Goal: Task Accomplishment & Management: Use online tool/utility

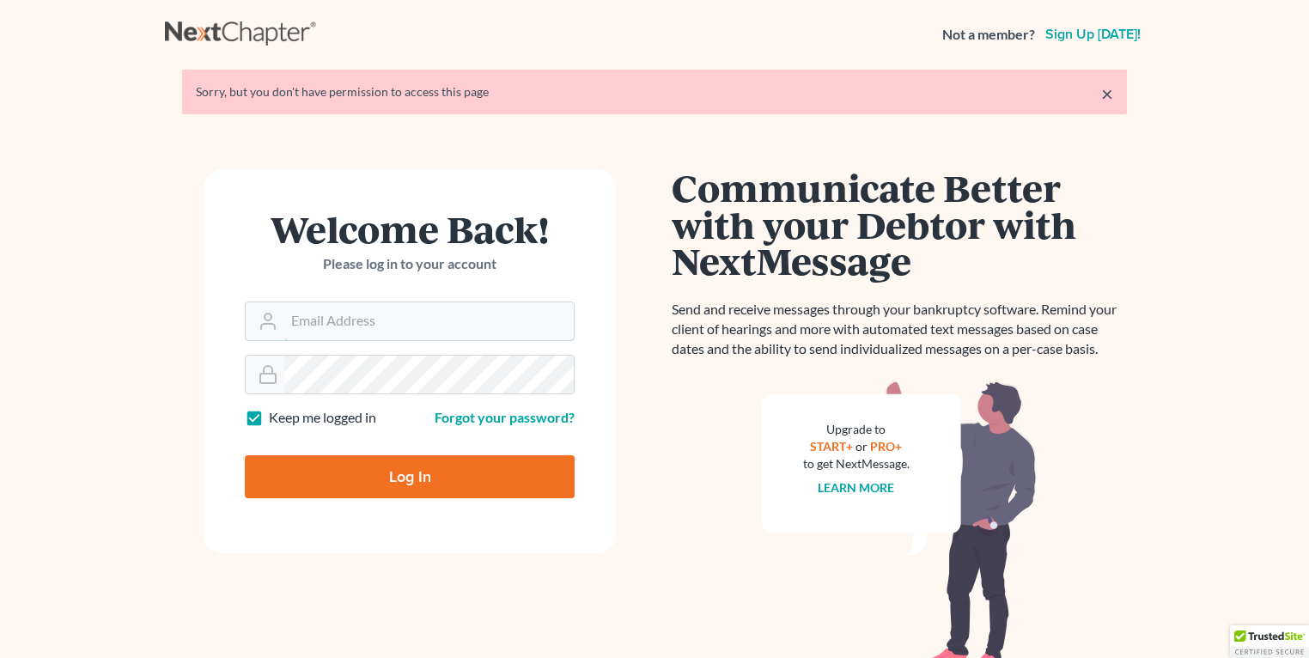
type input "[EMAIL_ADDRESS][DOMAIN_NAME]"
click at [369, 467] on input "Log In" at bounding box center [410, 476] width 330 height 43
type input "Thinking..."
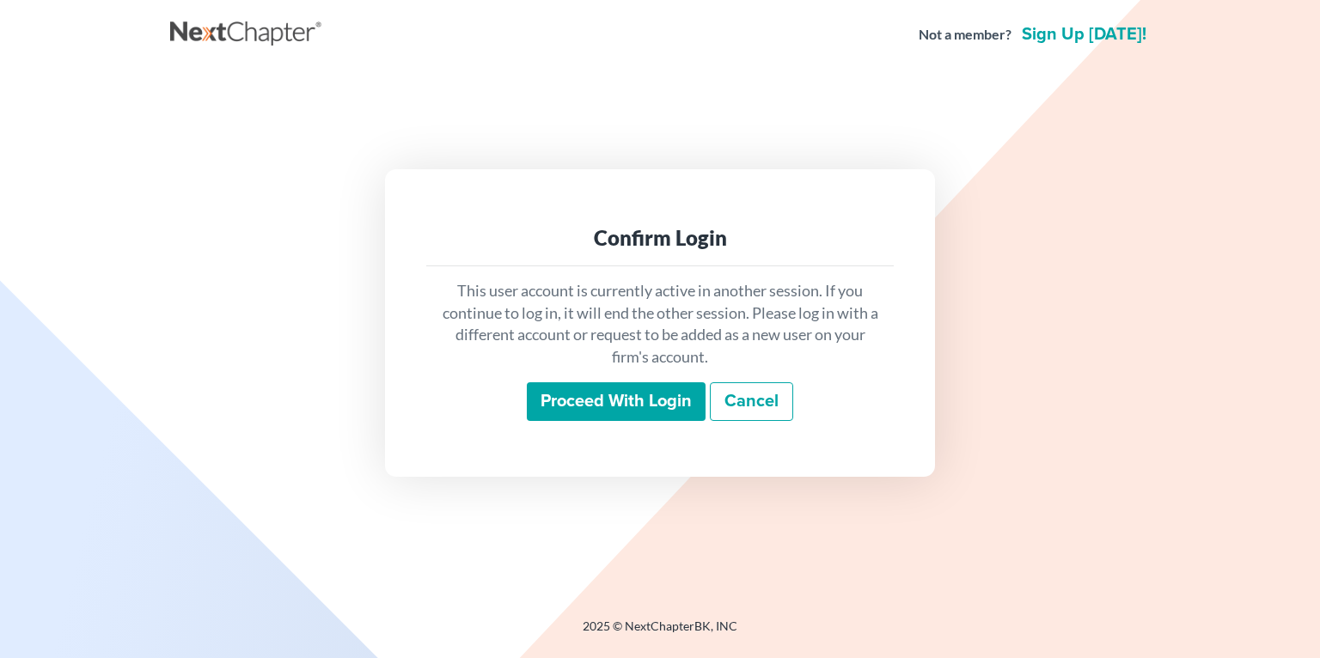
click at [628, 412] on input "Proceed with login" at bounding box center [616, 402] width 179 height 40
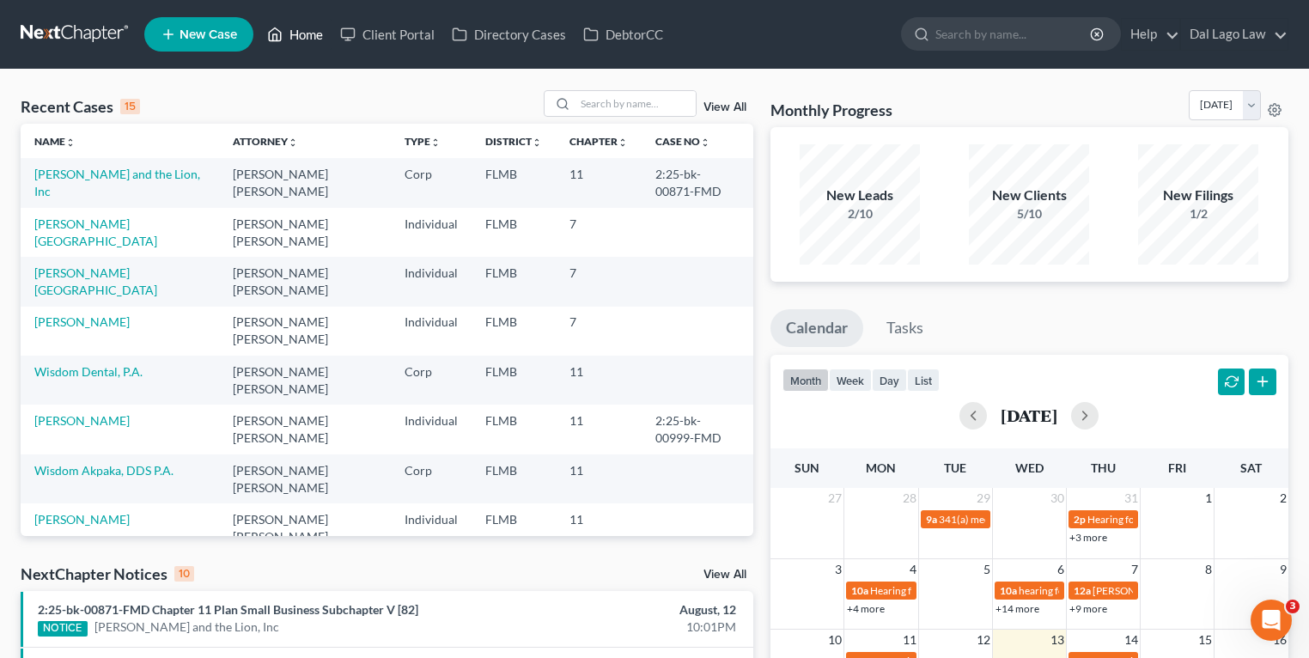
click at [307, 31] on link "Home" at bounding box center [295, 34] width 73 height 31
click at [124, 172] on link "Giuseppe and the Lion, Inc" at bounding box center [117, 183] width 166 height 32
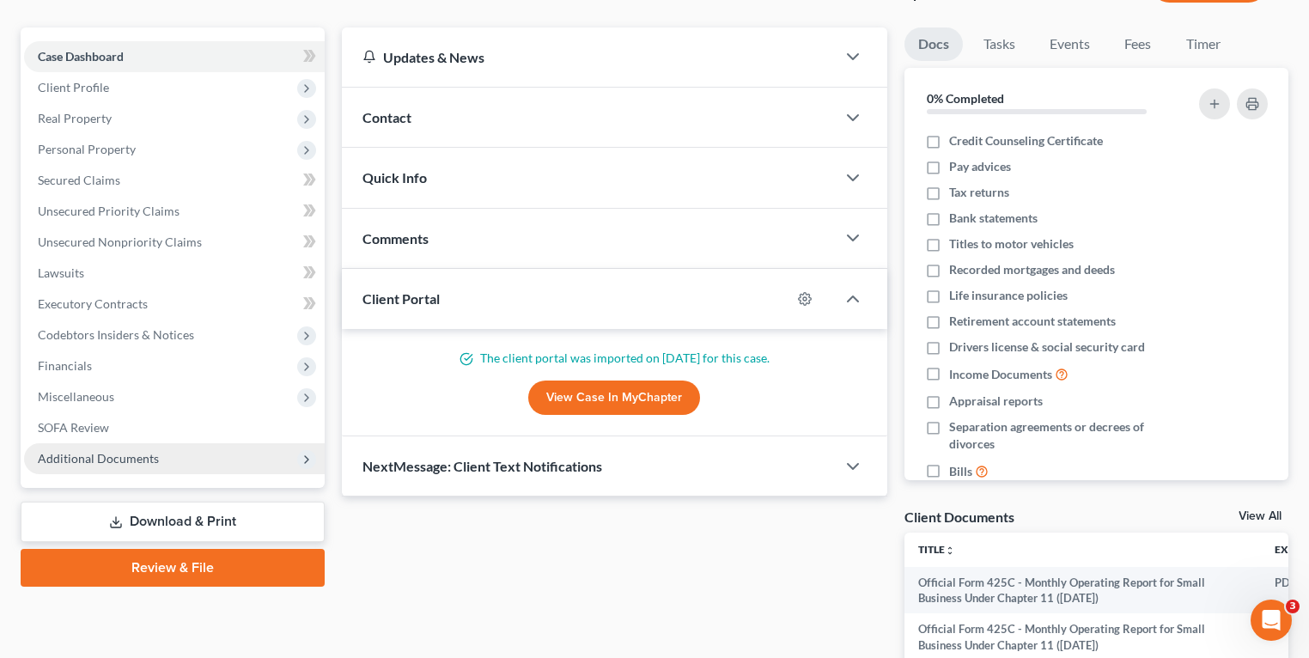
click at [105, 469] on span "Additional Documents" at bounding box center [174, 458] width 301 height 31
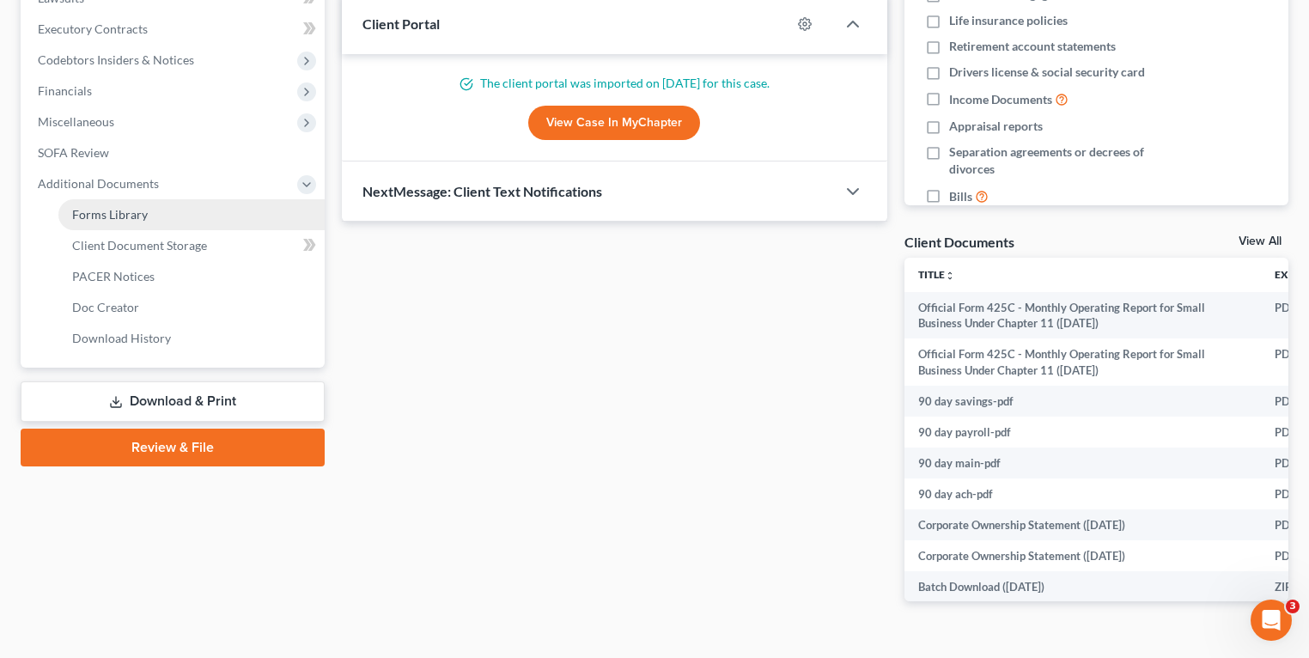
click at [140, 211] on span "Forms Library" at bounding box center [110, 214] width 76 height 15
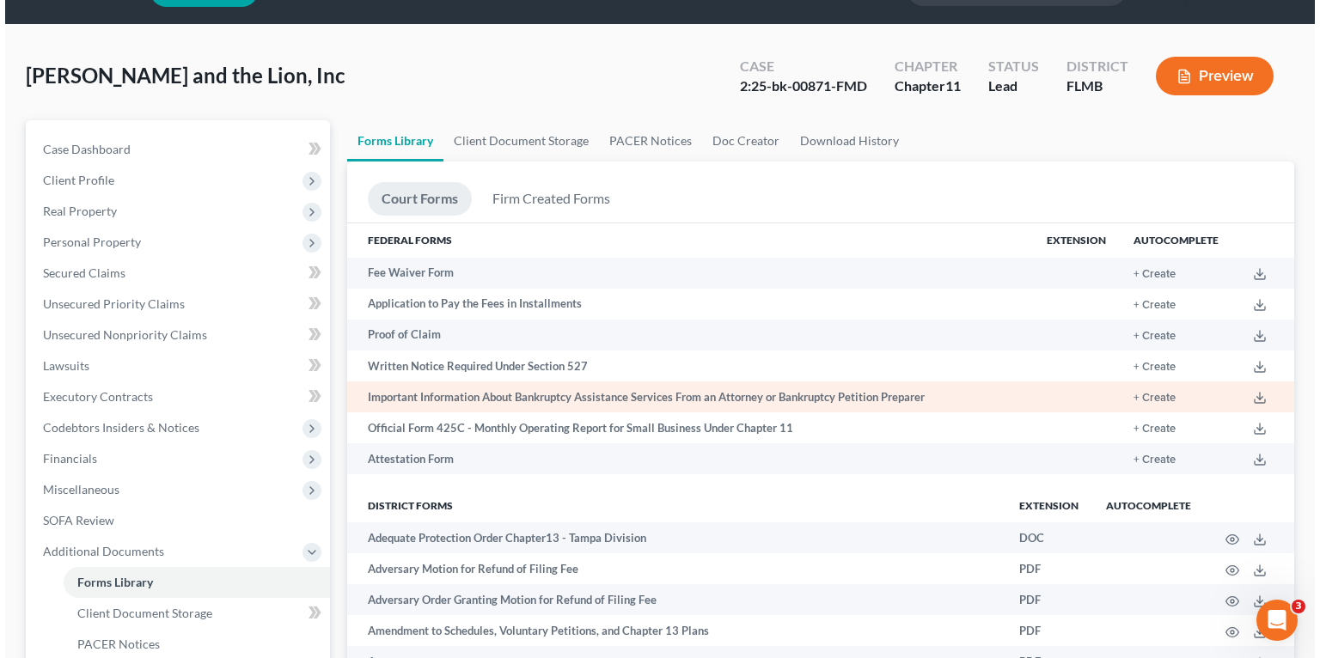
scroll to position [69, 0]
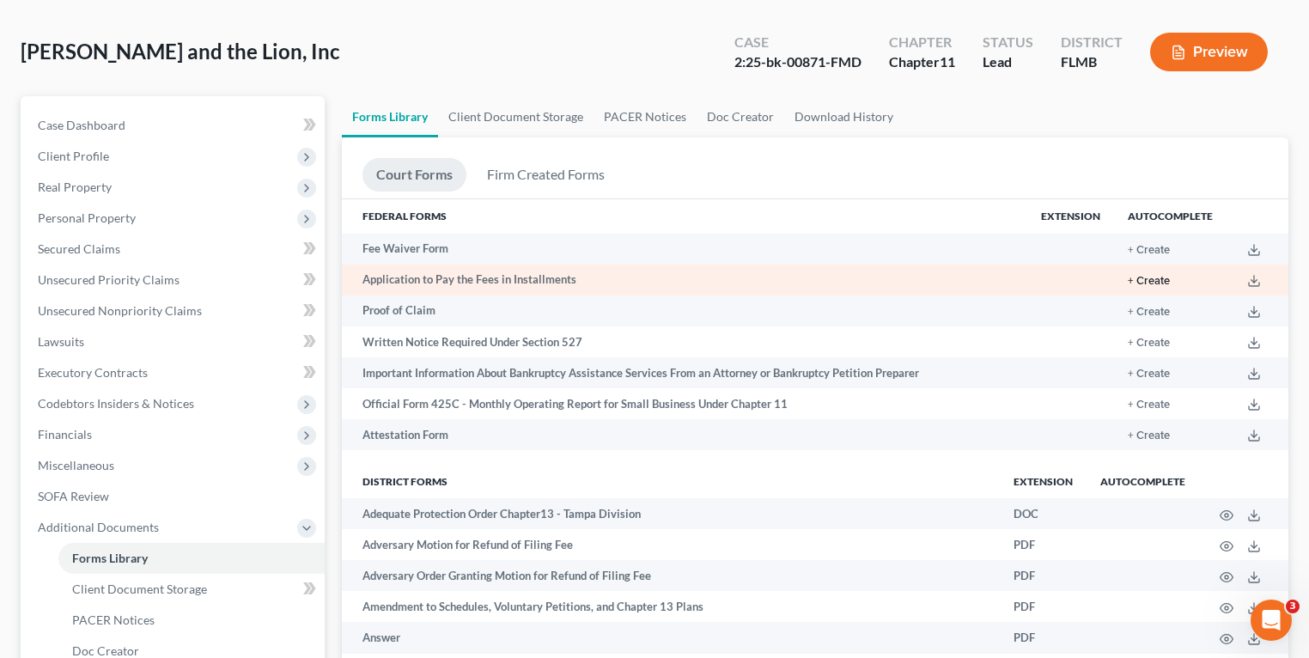
click at [1159, 277] on button "+ Create" at bounding box center [1149, 281] width 42 height 11
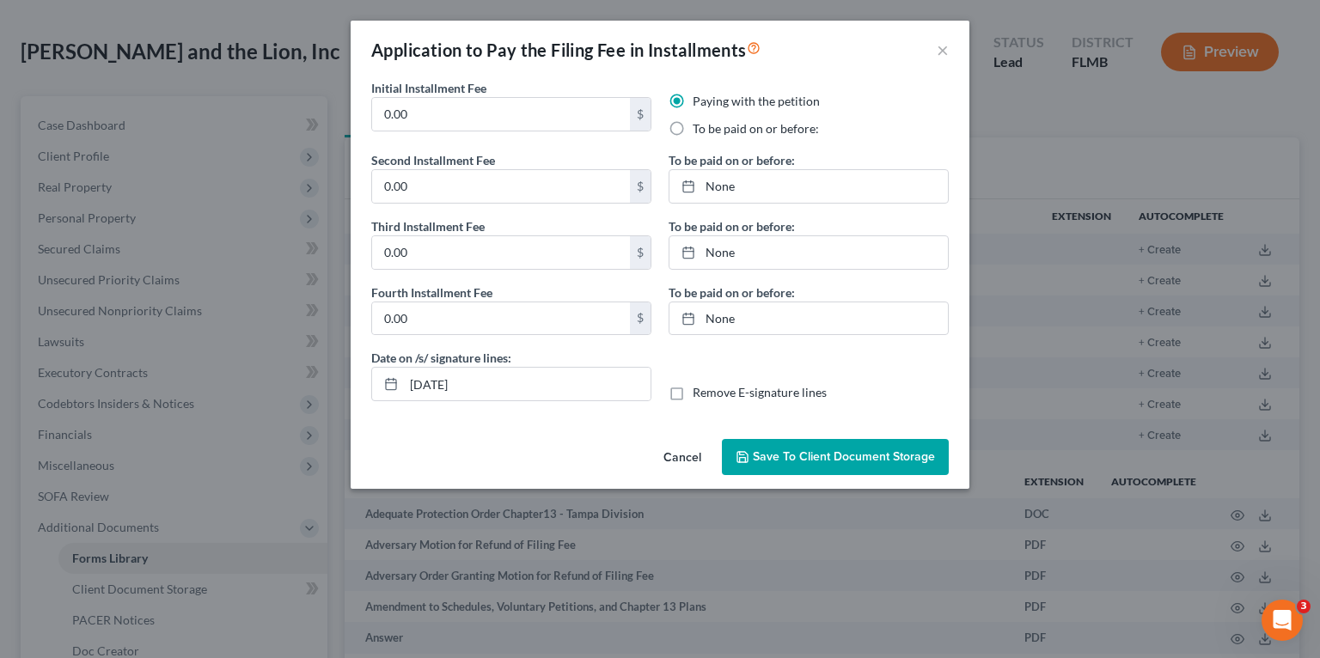
click at [950, 49] on div "Application to Pay the Filing Fee in Installments ×" at bounding box center [660, 50] width 619 height 58
click at [937, 48] on button "×" at bounding box center [943, 50] width 12 height 21
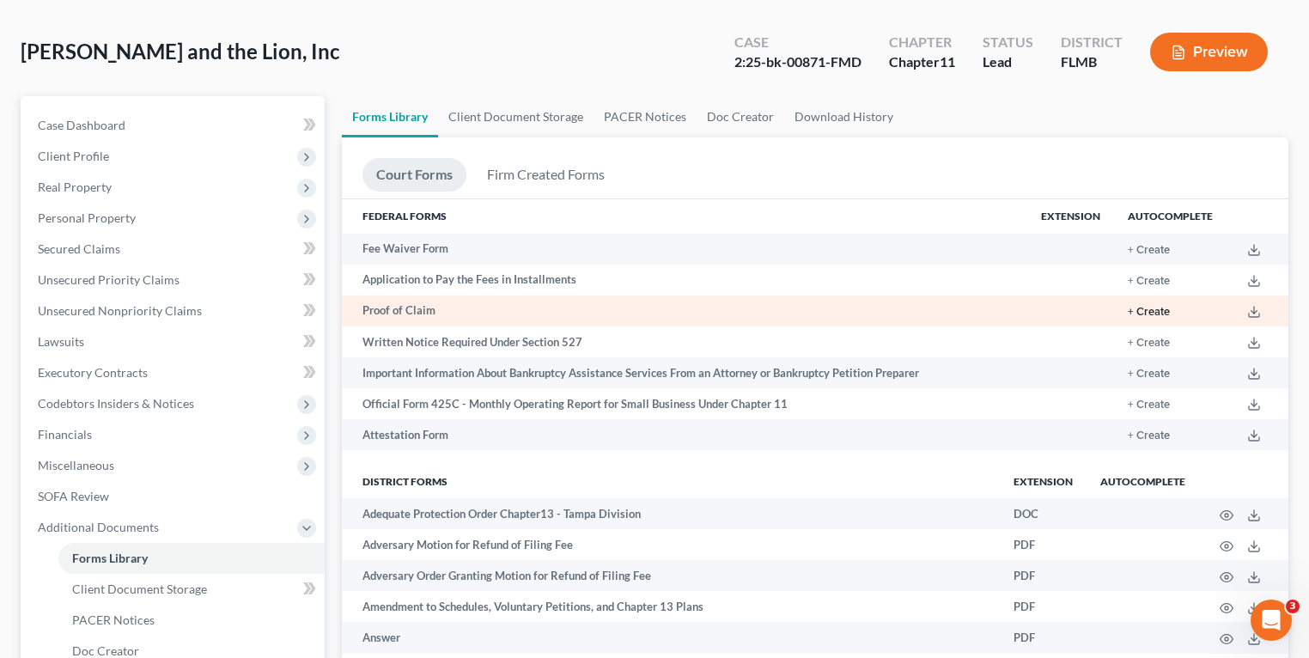
click at [1161, 318] on button "+ Create" at bounding box center [1149, 312] width 42 height 11
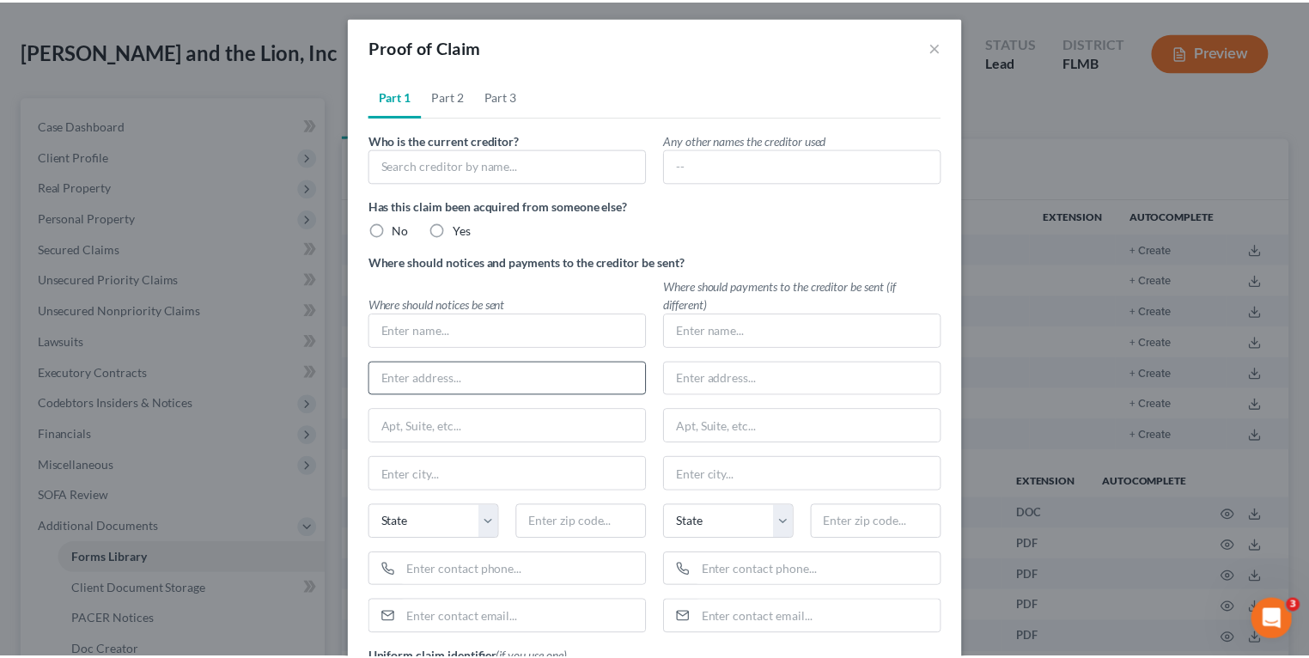
scroll to position [0, 0]
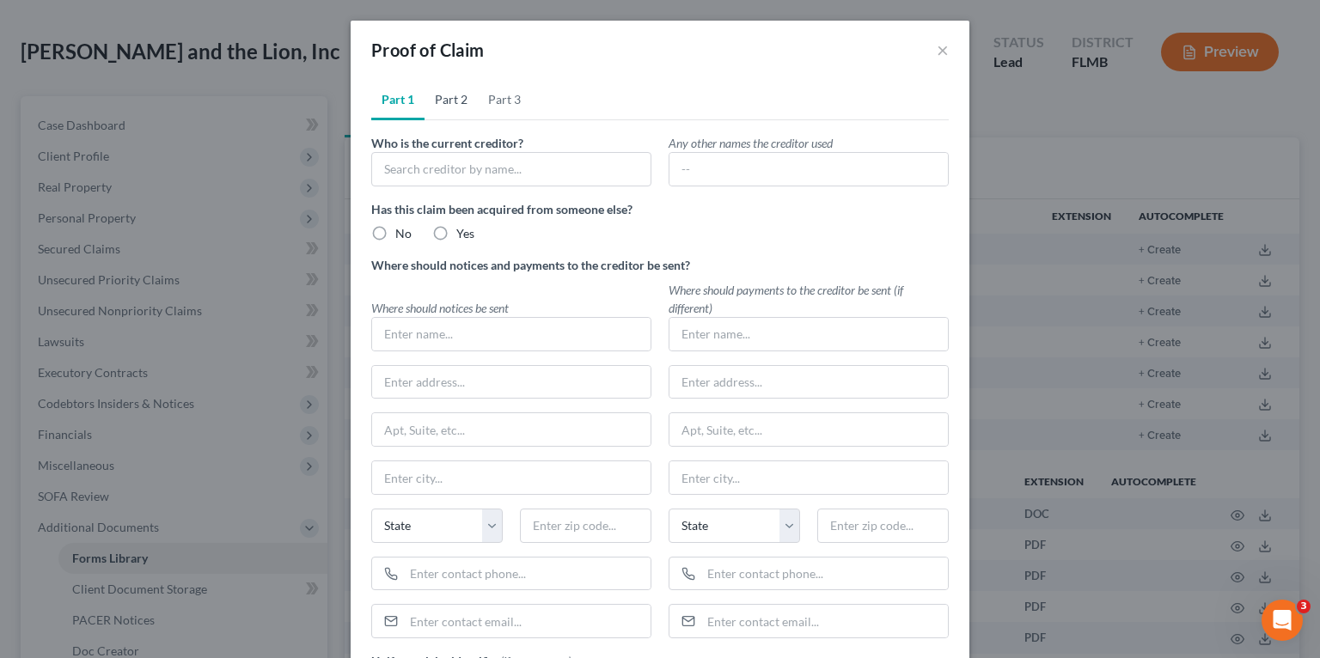
click at [446, 93] on link "Part 2" at bounding box center [450, 99] width 53 height 41
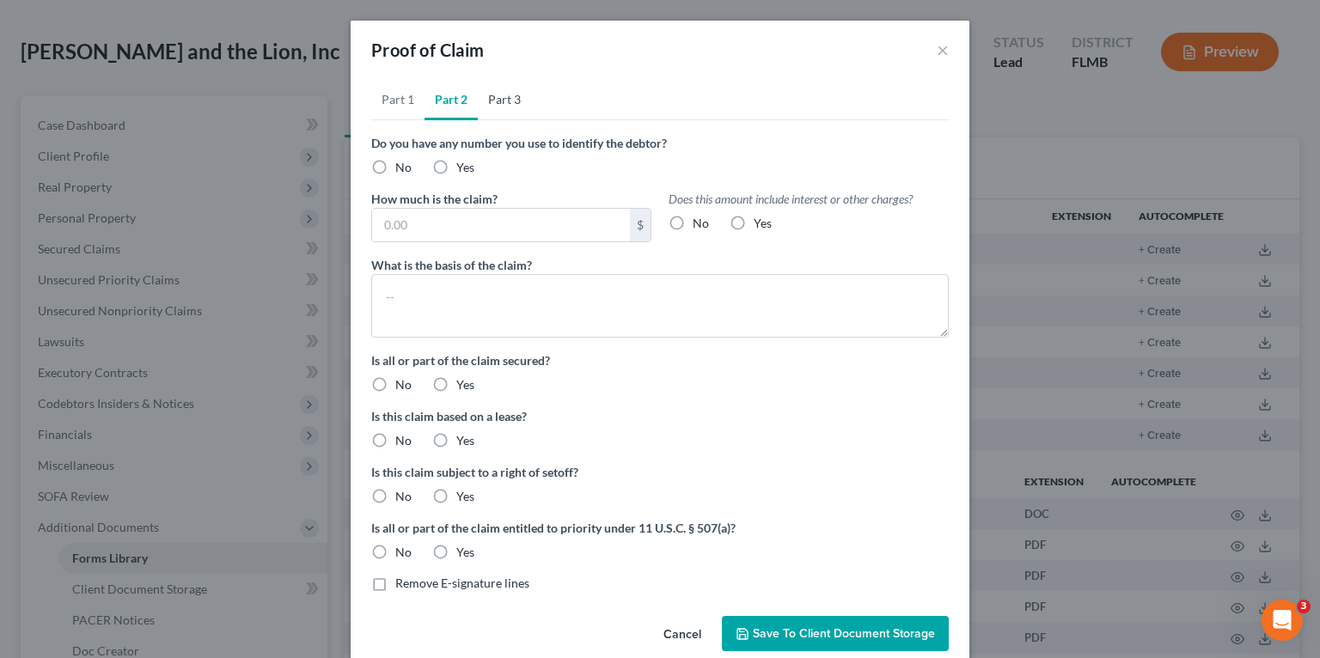
click at [498, 97] on link "Part 3" at bounding box center [504, 99] width 53 height 41
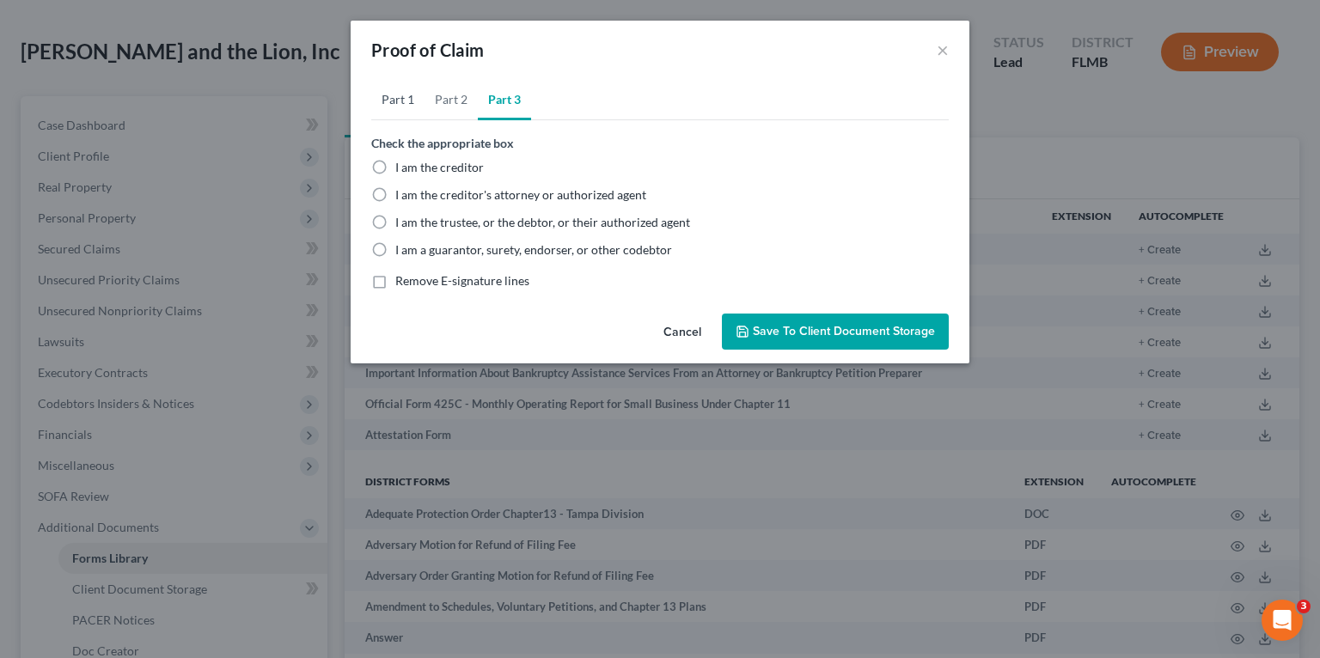
click at [395, 95] on link "Part 1" at bounding box center [397, 99] width 53 height 41
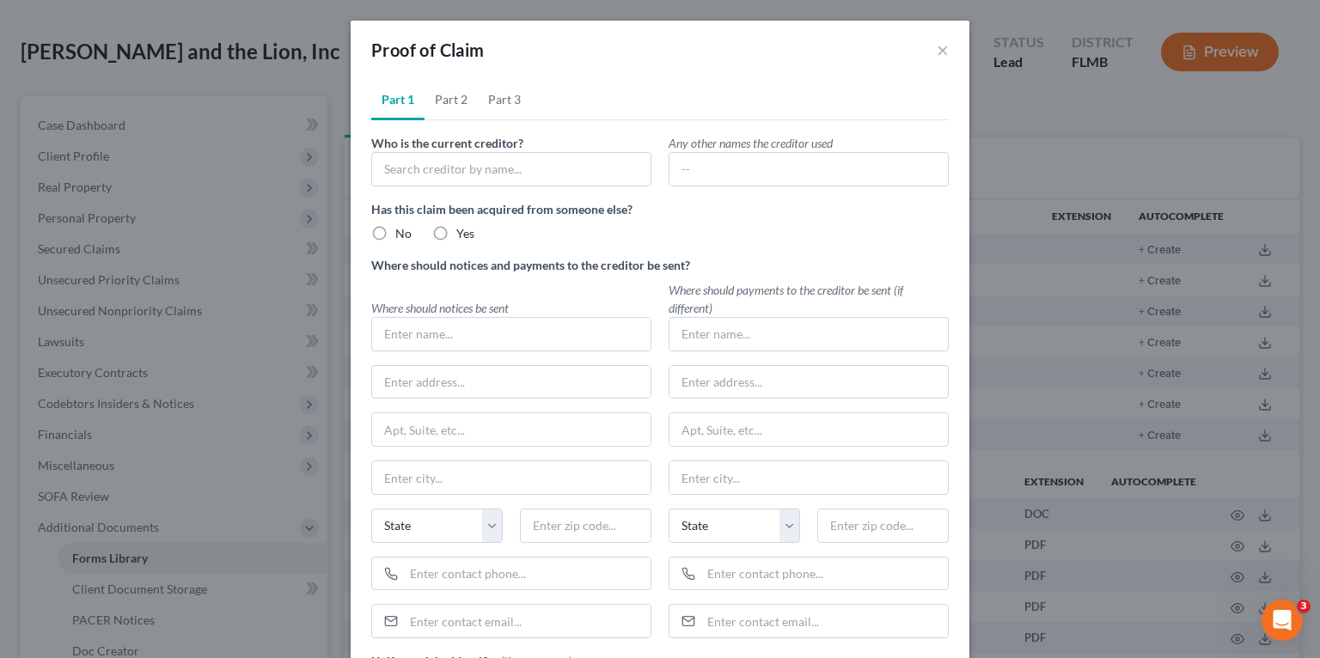
click at [946, 52] on div "Proof of Claim ×" at bounding box center [660, 50] width 619 height 58
click at [937, 52] on button "×" at bounding box center [943, 50] width 12 height 21
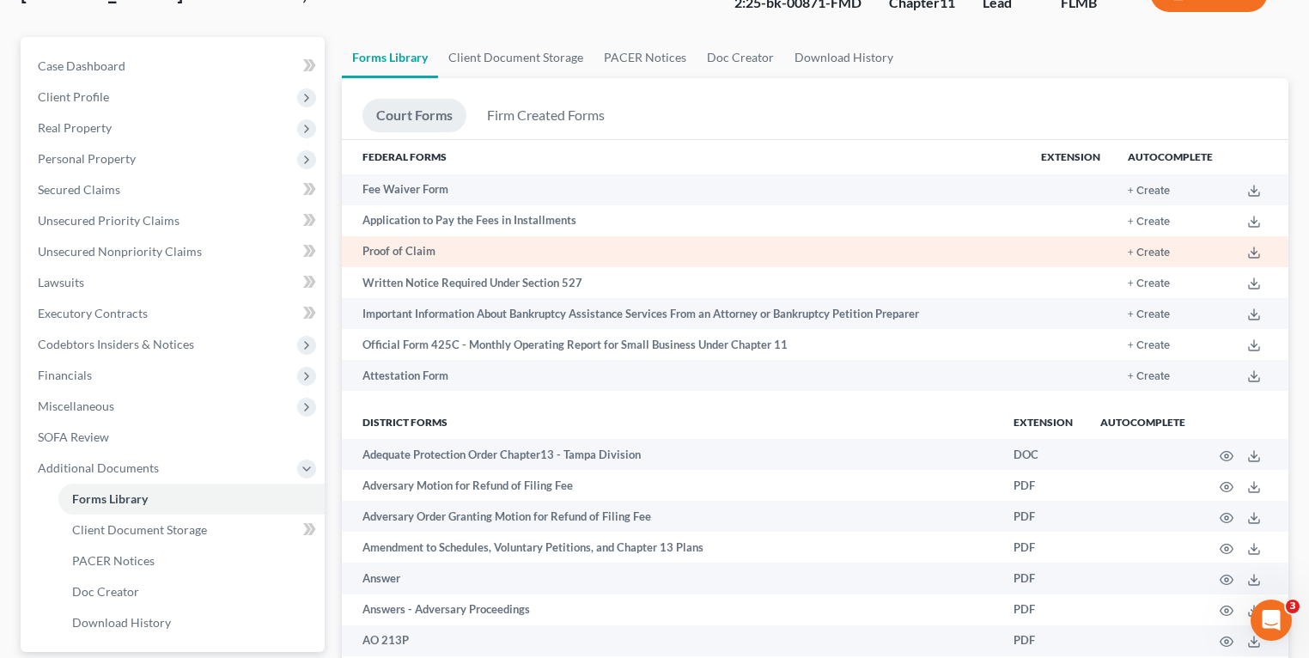
scroll to position [206, 0]
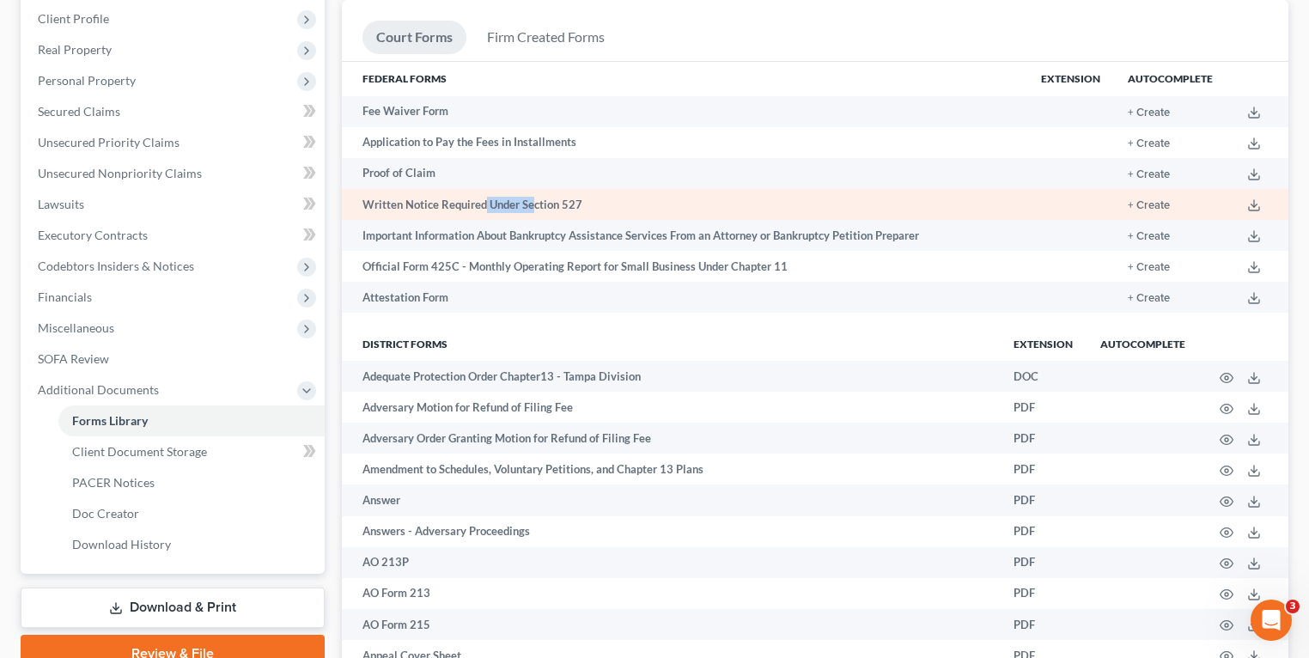
drag, startPoint x: 487, startPoint y: 201, endPoint x: 713, endPoint y: 201, distance: 226.0
click at [700, 201] on td "Written Notice Required Under Section 527" at bounding box center [685, 204] width 686 height 31
click at [1127, 206] on td "+ Create" at bounding box center [1170, 204] width 113 height 31
click at [1135, 204] on button "+ Create" at bounding box center [1149, 205] width 42 height 11
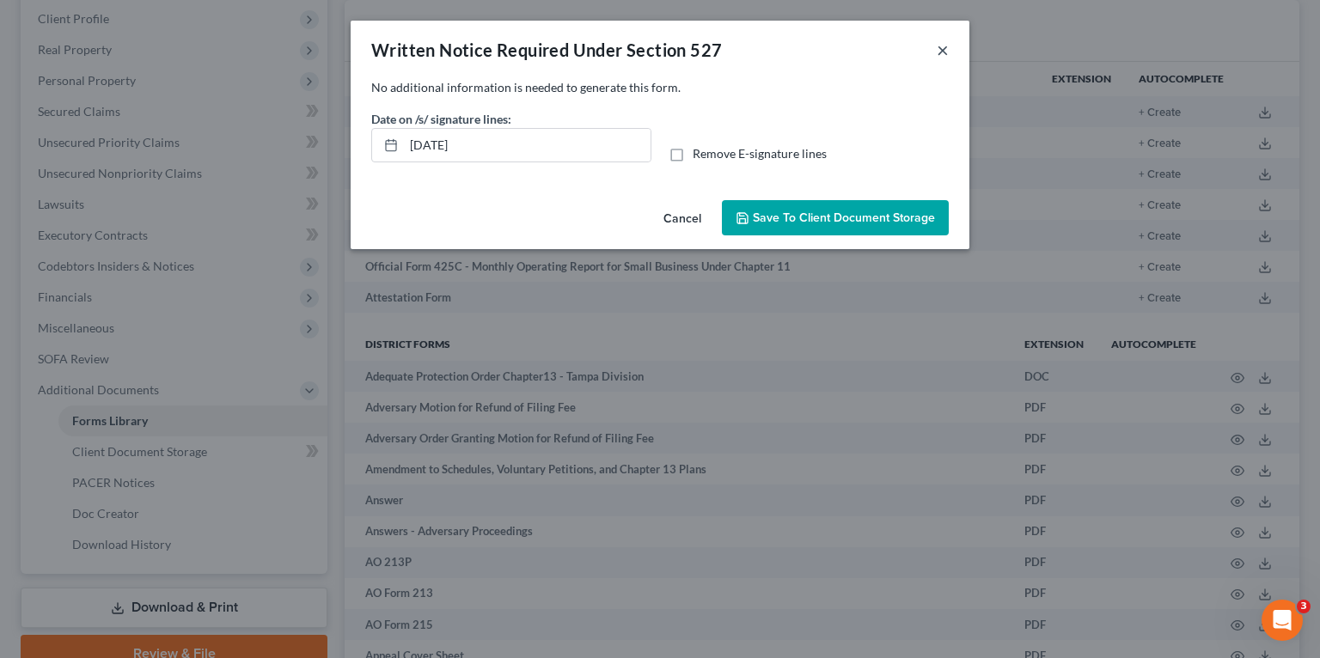
click at [943, 46] on button "×" at bounding box center [943, 50] width 12 height 21
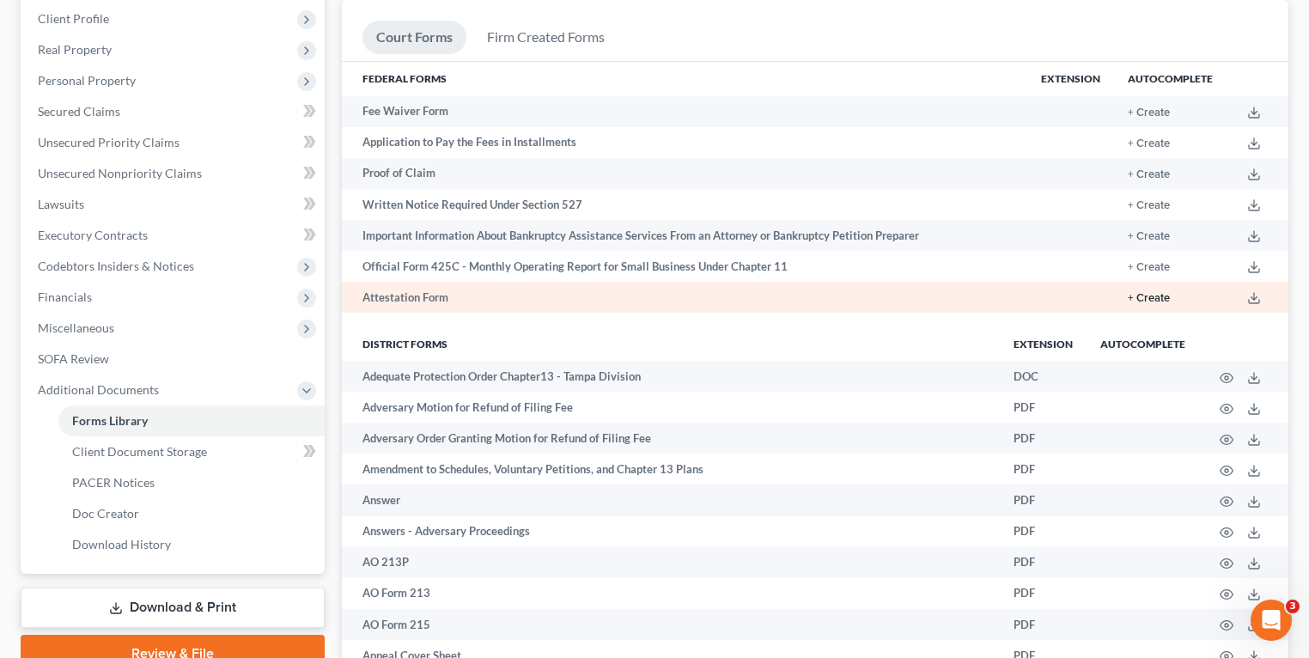
click at [1151, 297] on button "+ Create" at bounding box center [1149, 298] width 42 height 11
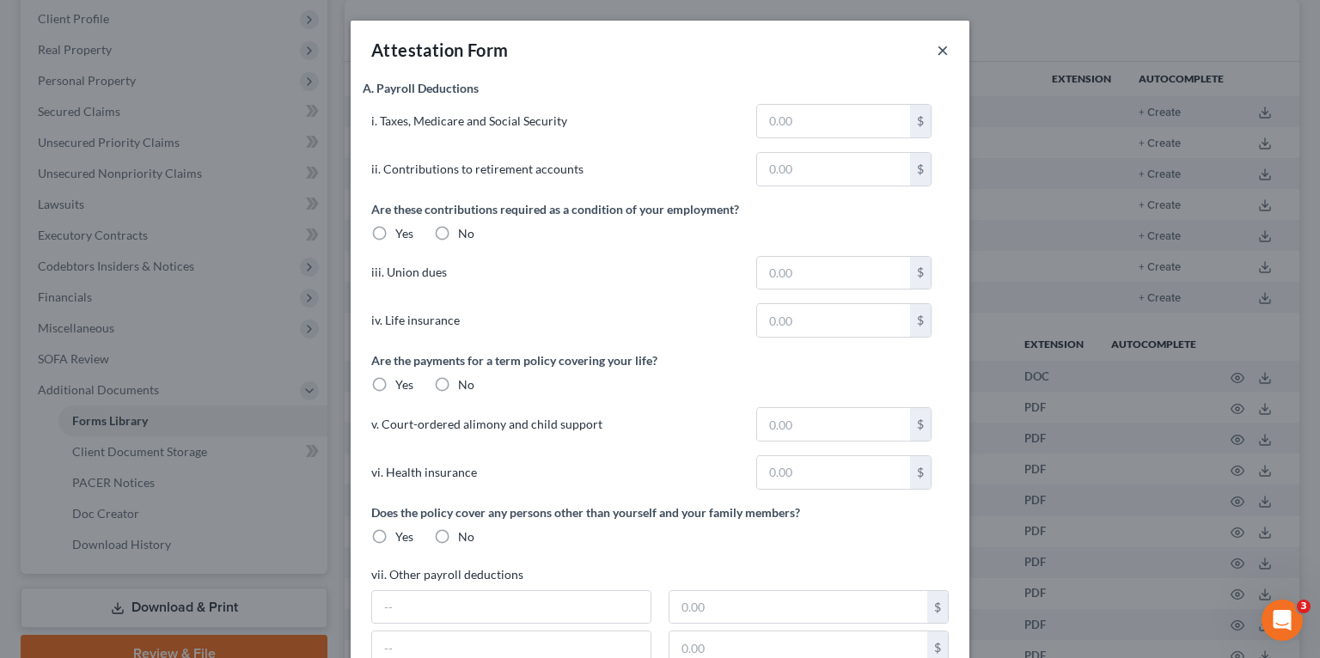
click at [937, 52] on button "×" at bounding box center [943, 50] width 12 height 21
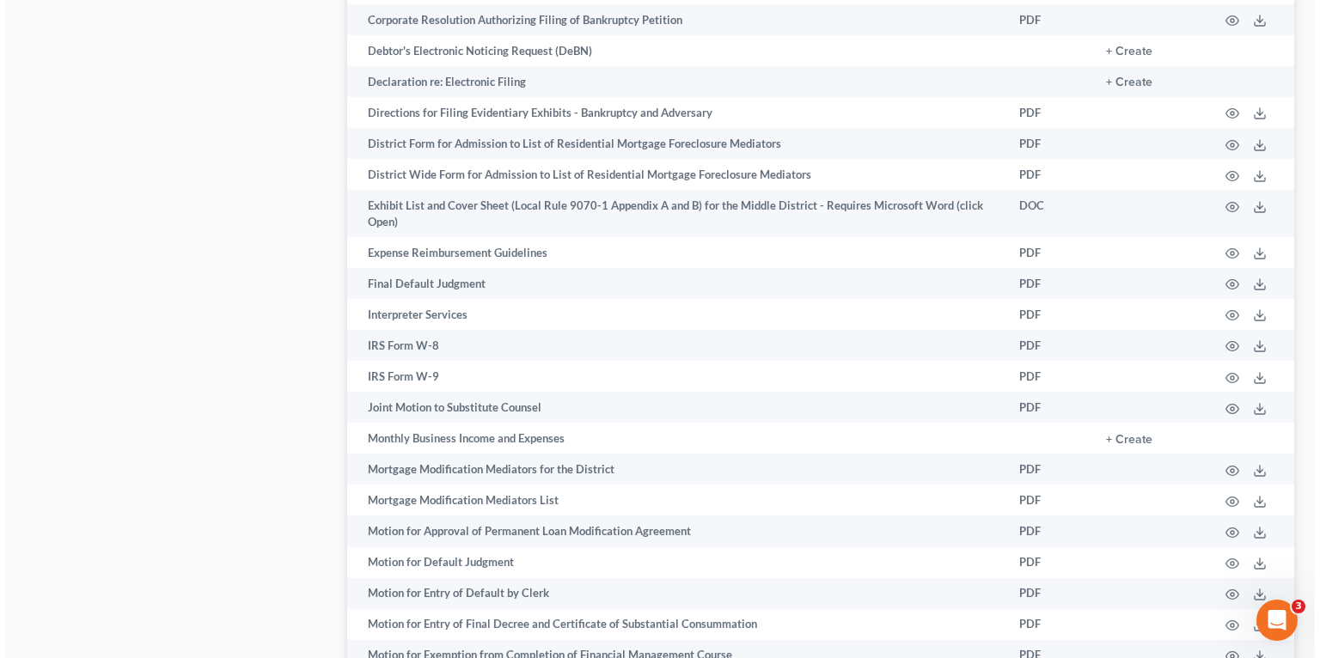
scroll to position [1925, 0]
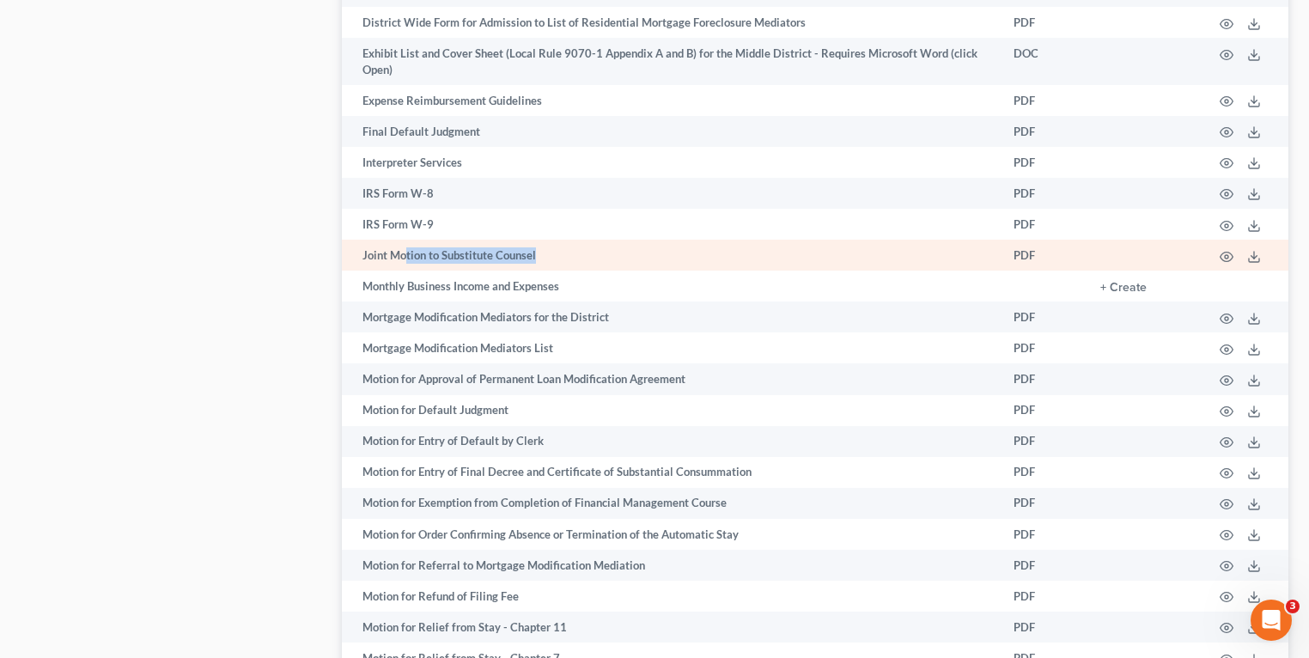
drag, startPoint x: 403, startPoint y: 275, endPoint x: 589, endPoint y: 267, distance: 185.8
click at [589, 267] on td "Joint Motion to Substitute Counsel" at bounding box center [671, 255] width 658 height 31
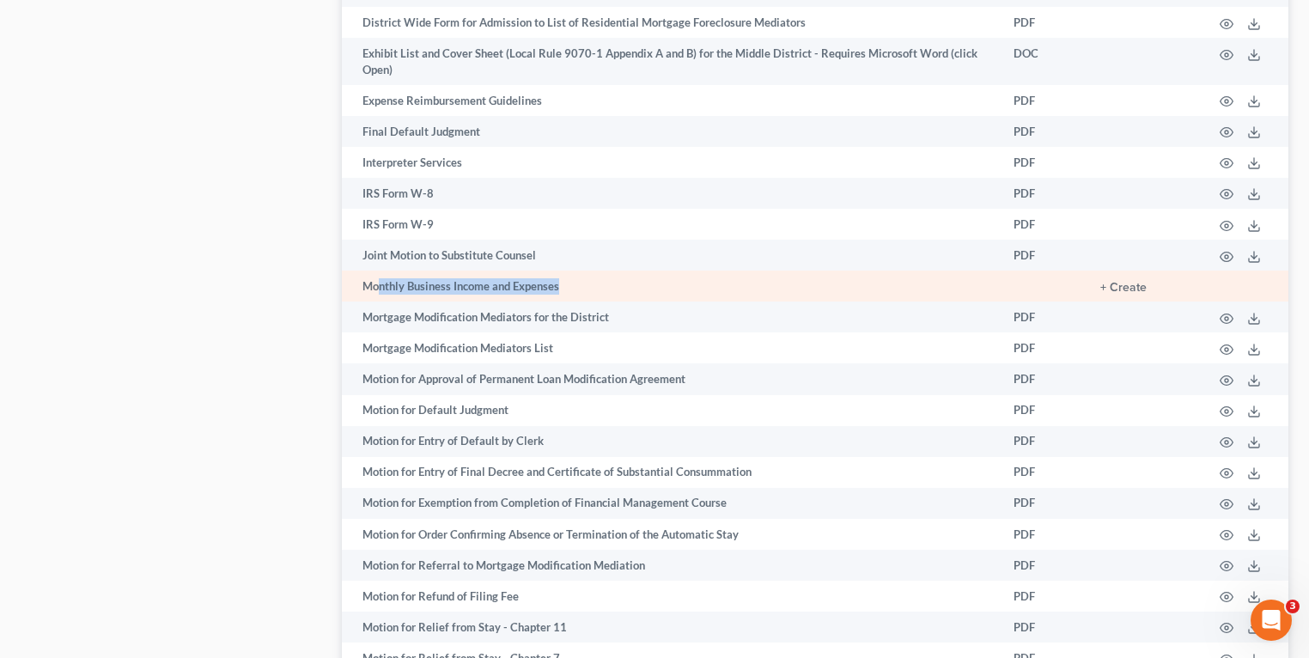
drag, startPoint x: 395, startPoint y: 296, endPoint x: 606, endPoint y: 305, distance: 210.7
click at [606, 302] on td "Monthly Business Income and Expenses" at bounding box center [671, 286] width 658 height 31
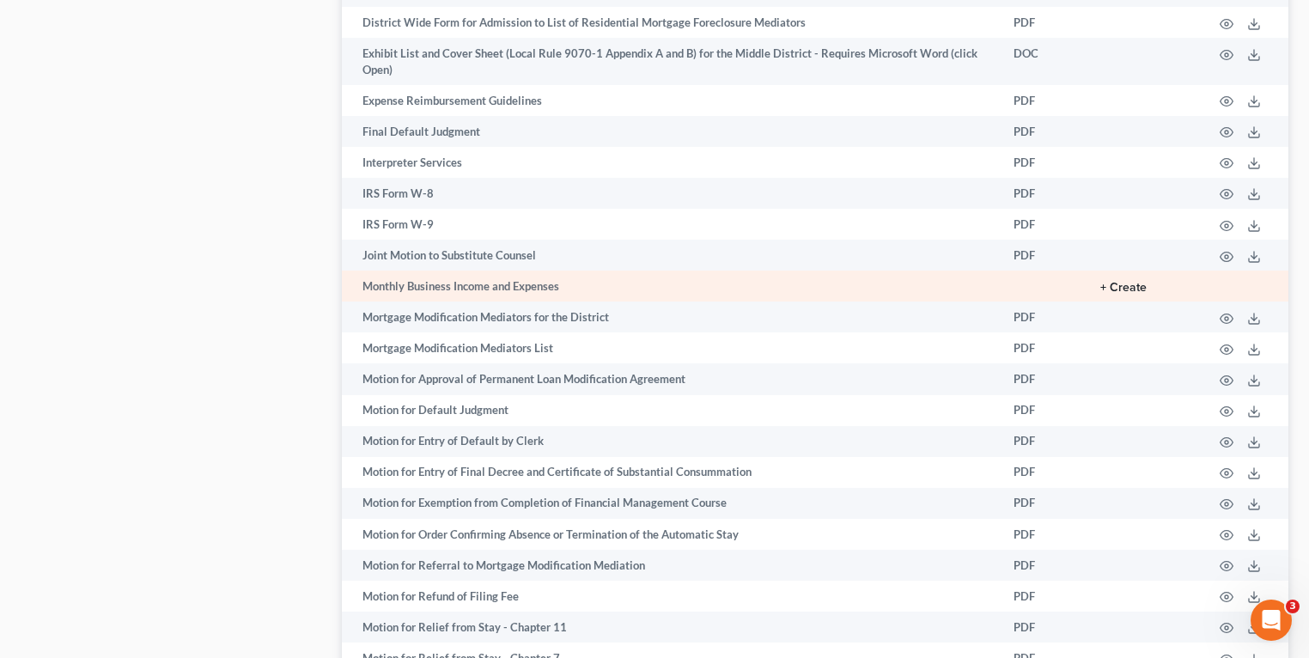
click at [1134, 294] on button "+ Create" at bounding box center [1124, 288] width 46 height 12
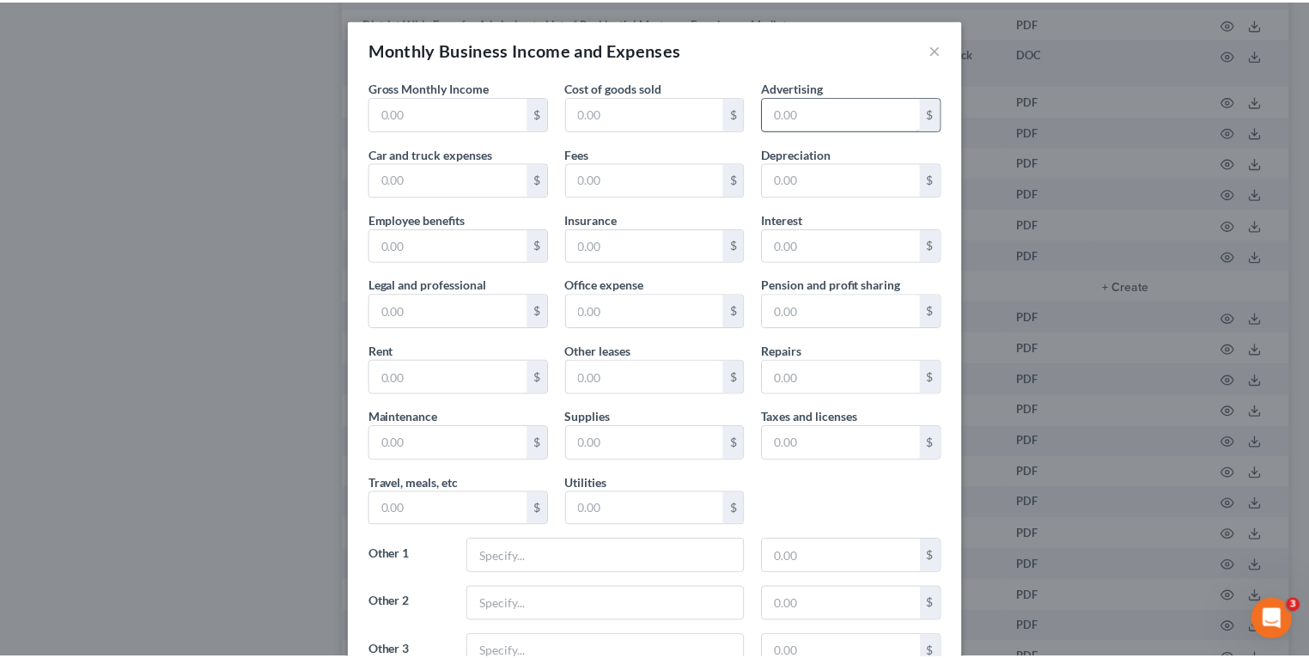
scroll to position [0, 0]
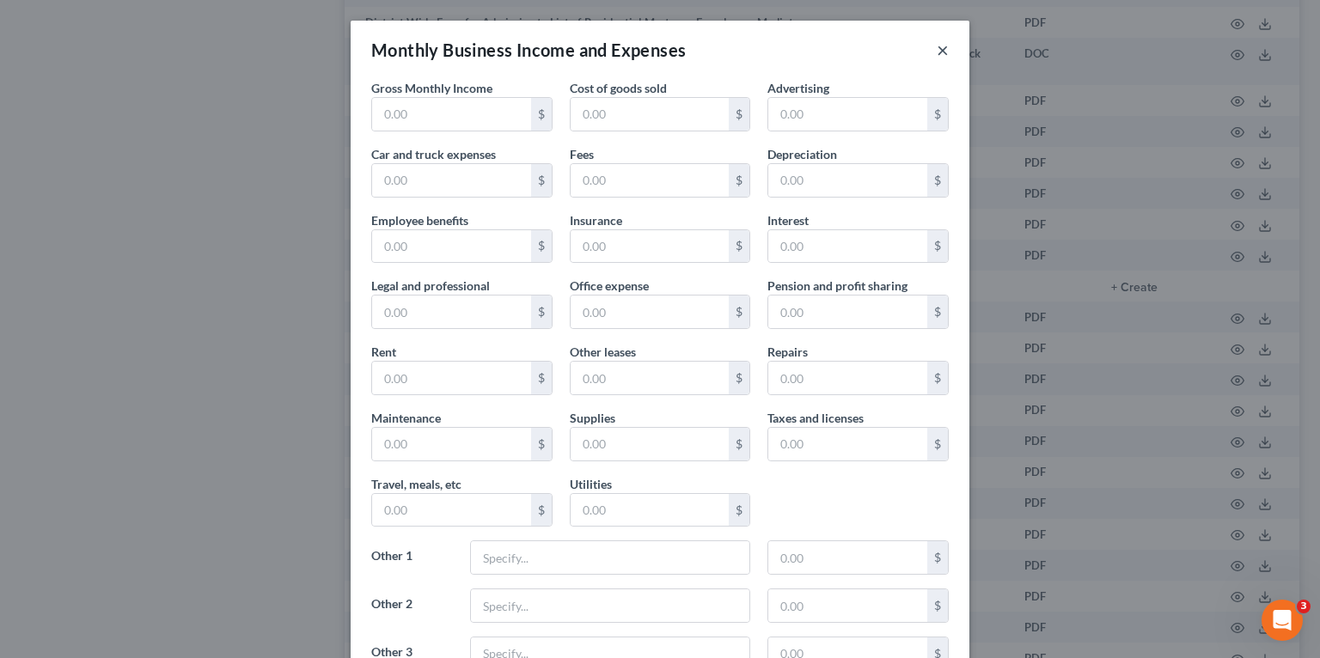
click at [938, 48] on button "×" at bounding box center [943, 50] width 12 height 21
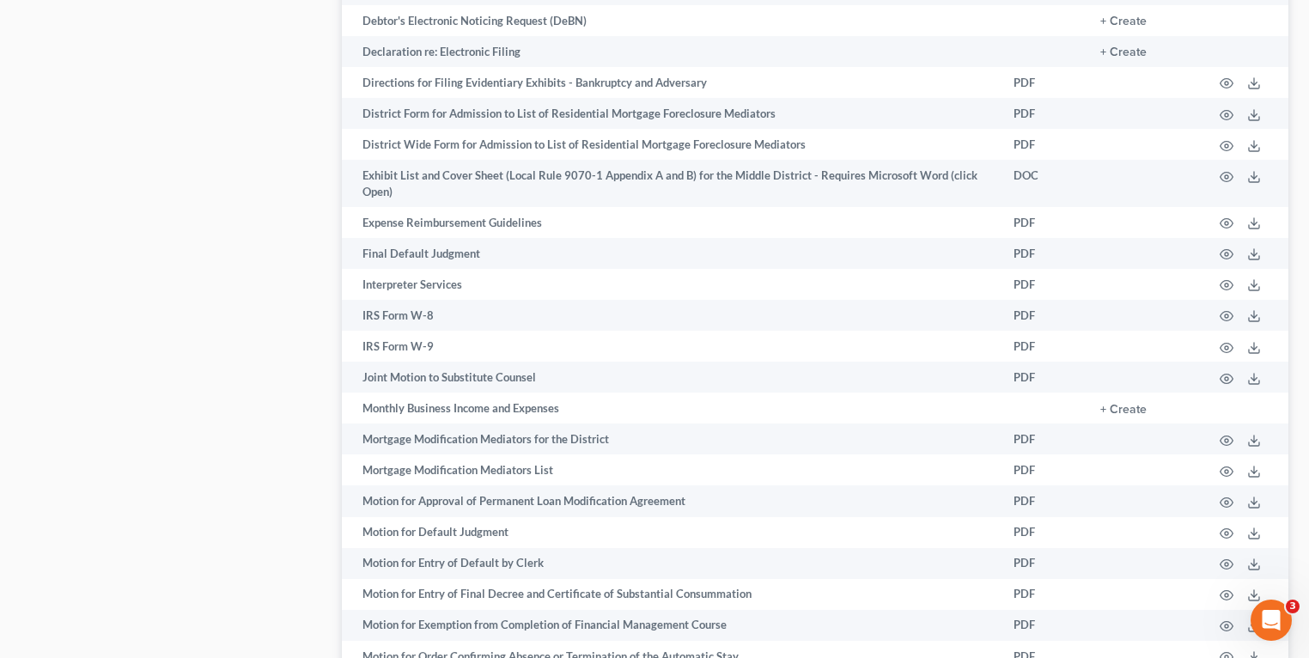
scroll to position [1758, 0]
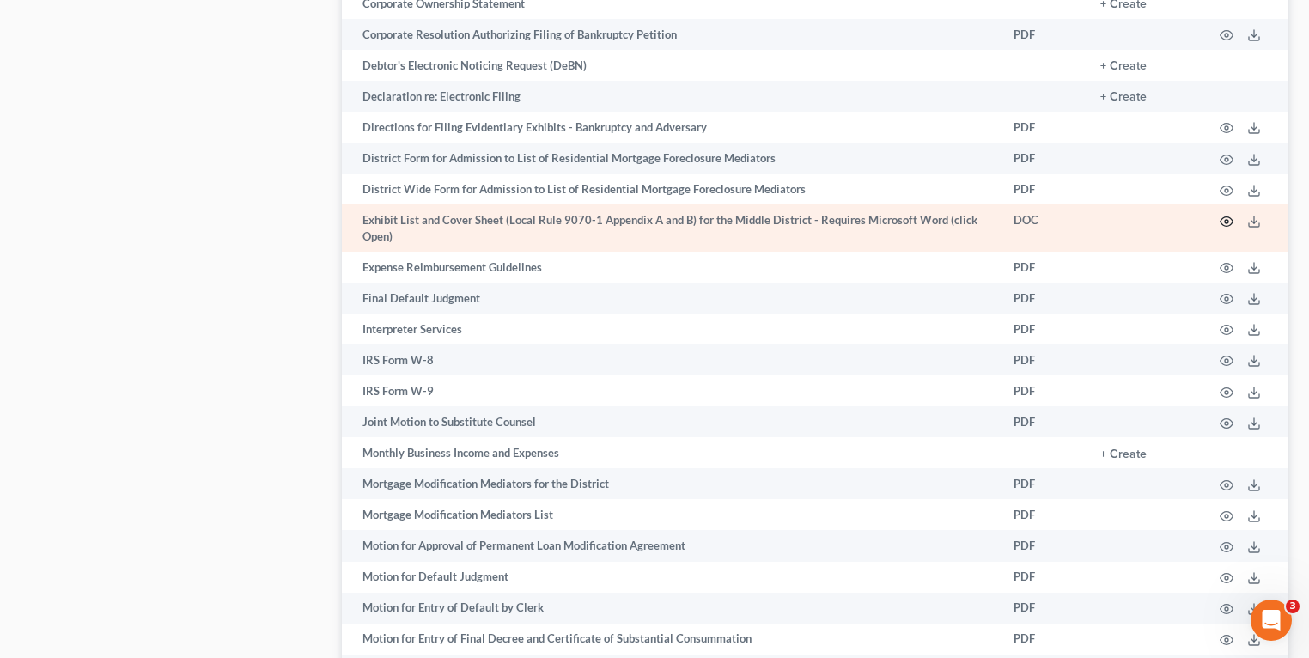
click at [1232, 226] on icon "button" at bounding box center [1227, 221] width 13 height 9
click at [1224, 229] on icon "button" at bounding box center [1227, 222] width 14 height 14
click at [804, 234] on td "Exhibit List and Cover Sheet (Local Rule 9070-1 Appendix A and B) for the Middl…" at bounding box center [671, 227] width 658 height 47
click at [1256, 223] on polyline at bounding box center [1255, 221] width 6 height 3
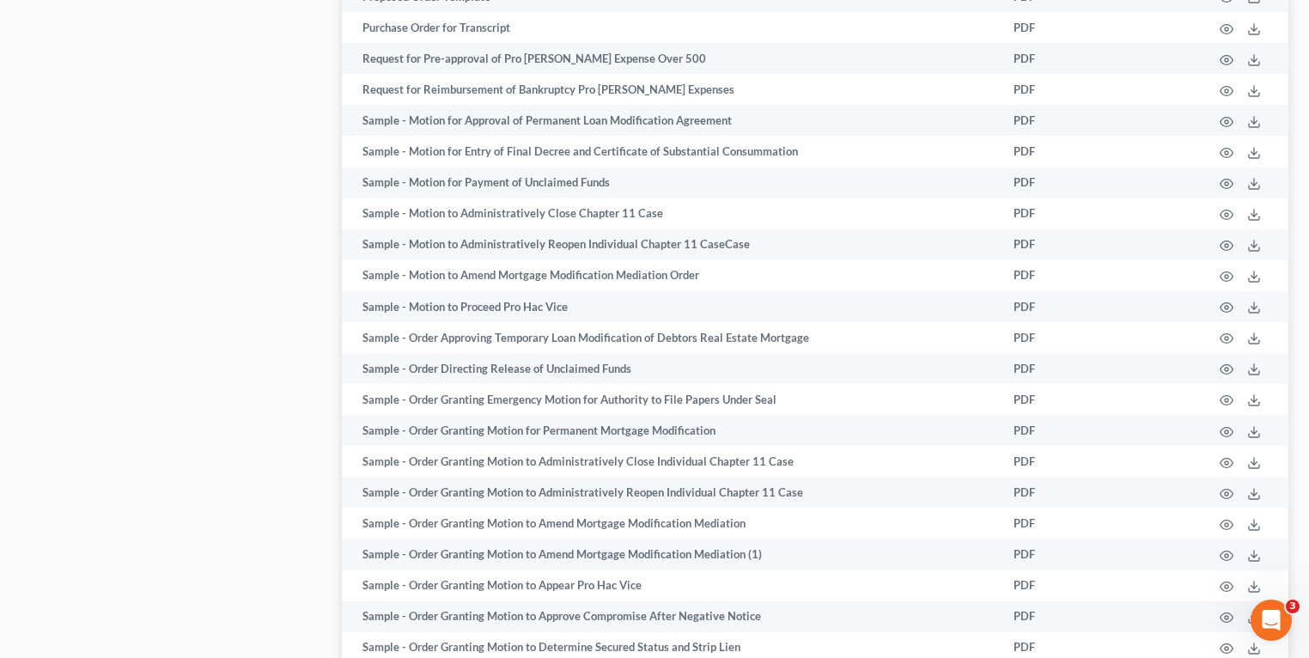
scroll to position [5470, 0]
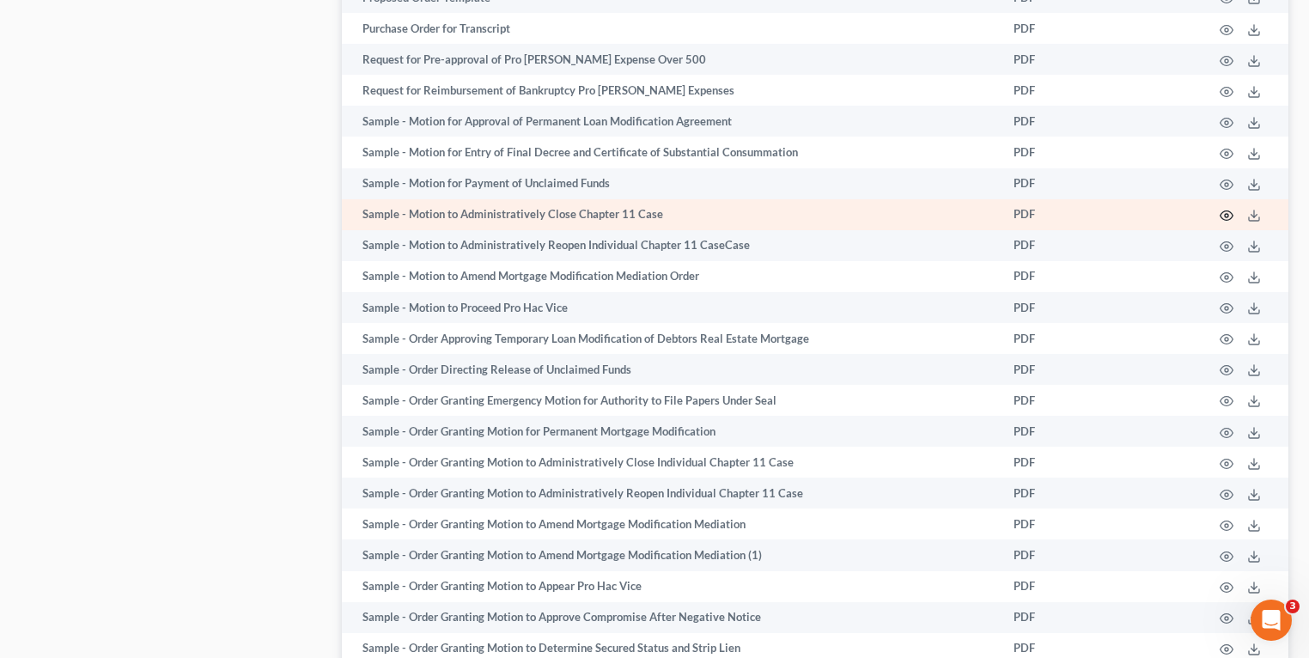
click at [1224, 223] on icon "button" at bounding box center [1227, 216] width 14 height 14
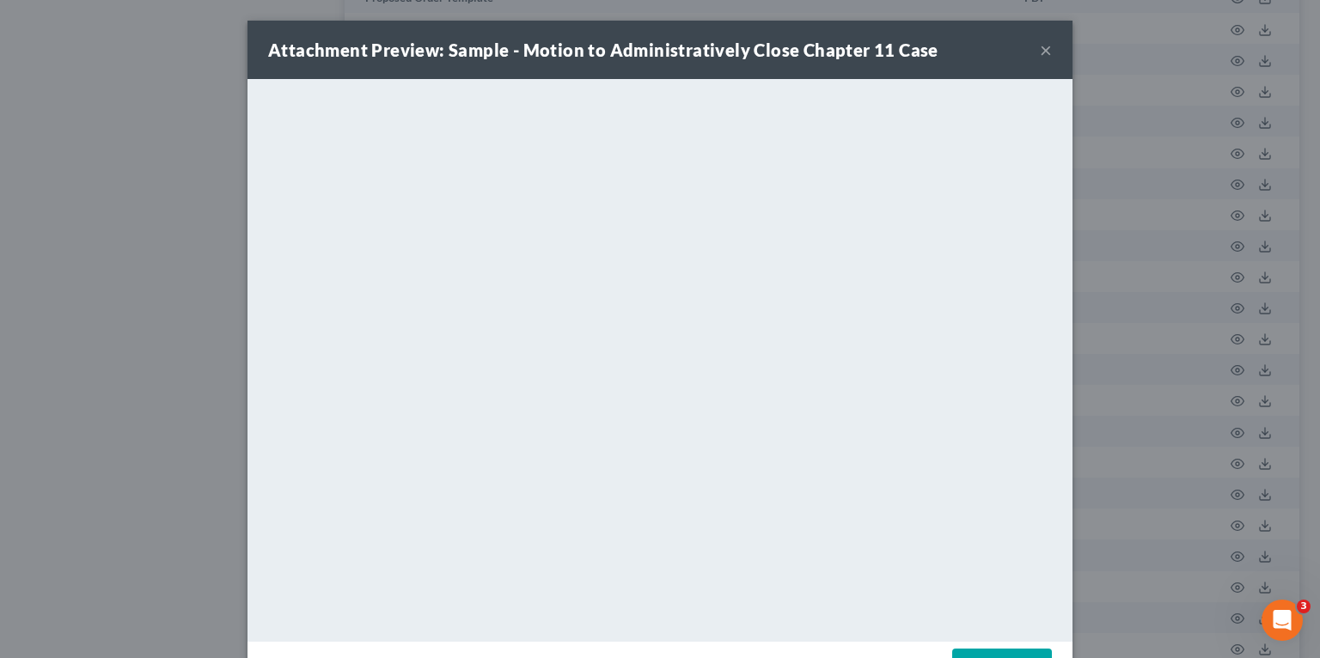
click at [1040, 47] on button "×" at bounding box center [1046, 50] width 12 height 21
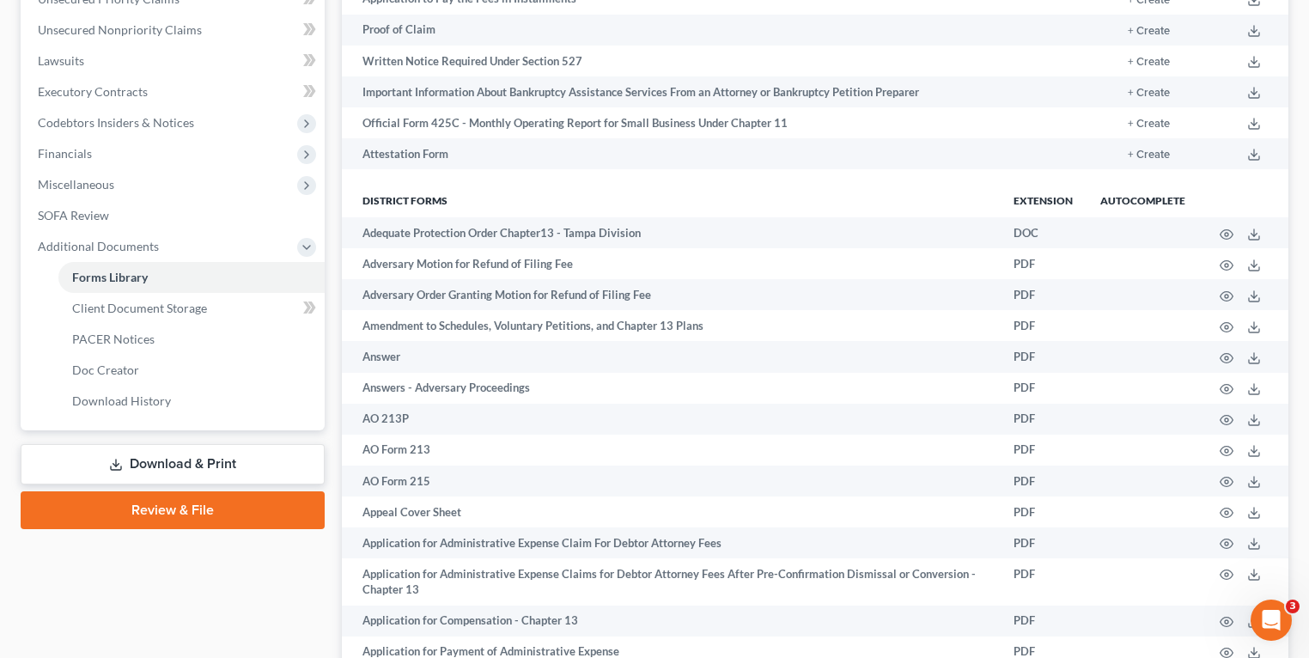
scroll to position [1242, 0]
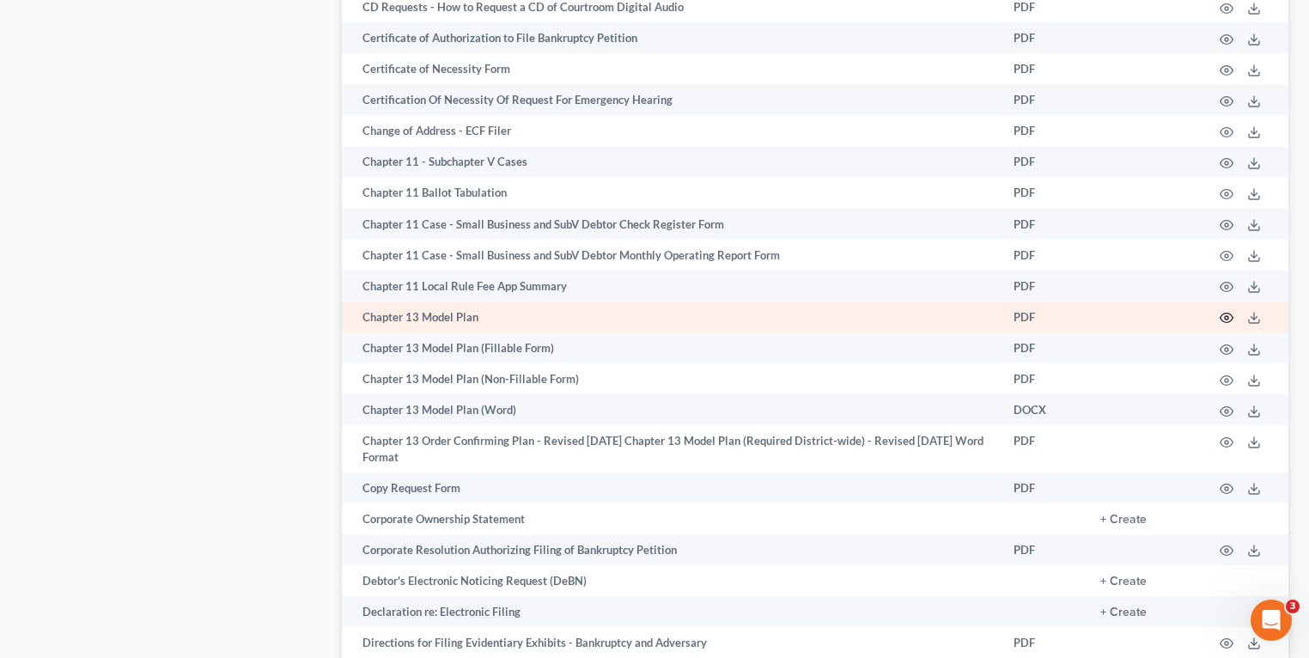
click at [1223, 325] on icon "button" at bounding box center [1227, 318] width 14 height 14
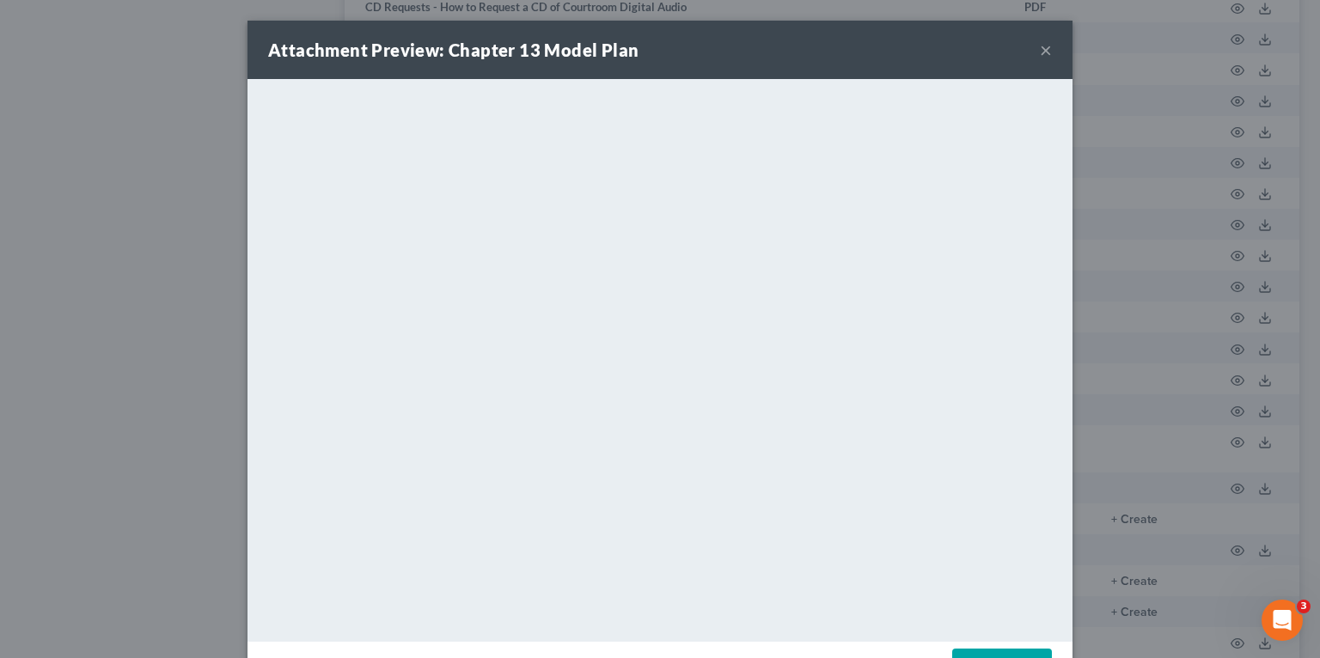
click at [130, 323] on div "Attachment Preview: Chapter 13 Model Plan × <object ng-attr-data='https://nextc…" at bounding box center [660, 329] width 1320 height 658
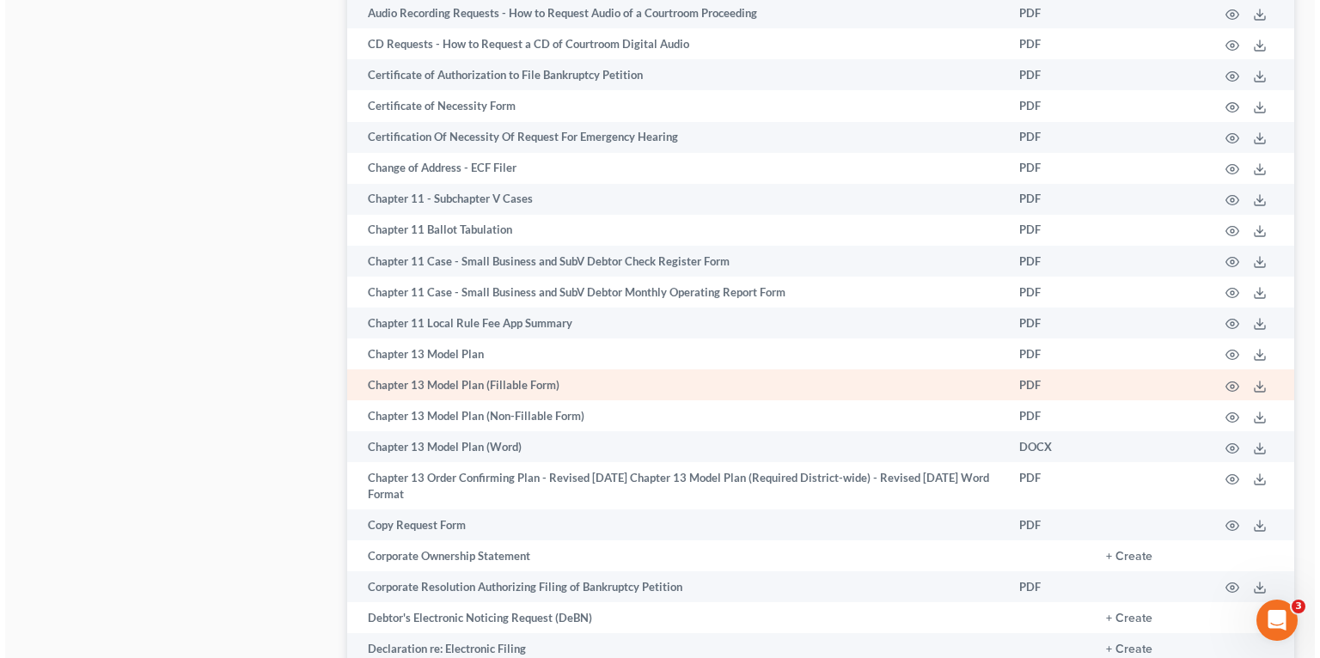
scroll to position [1174, 0]
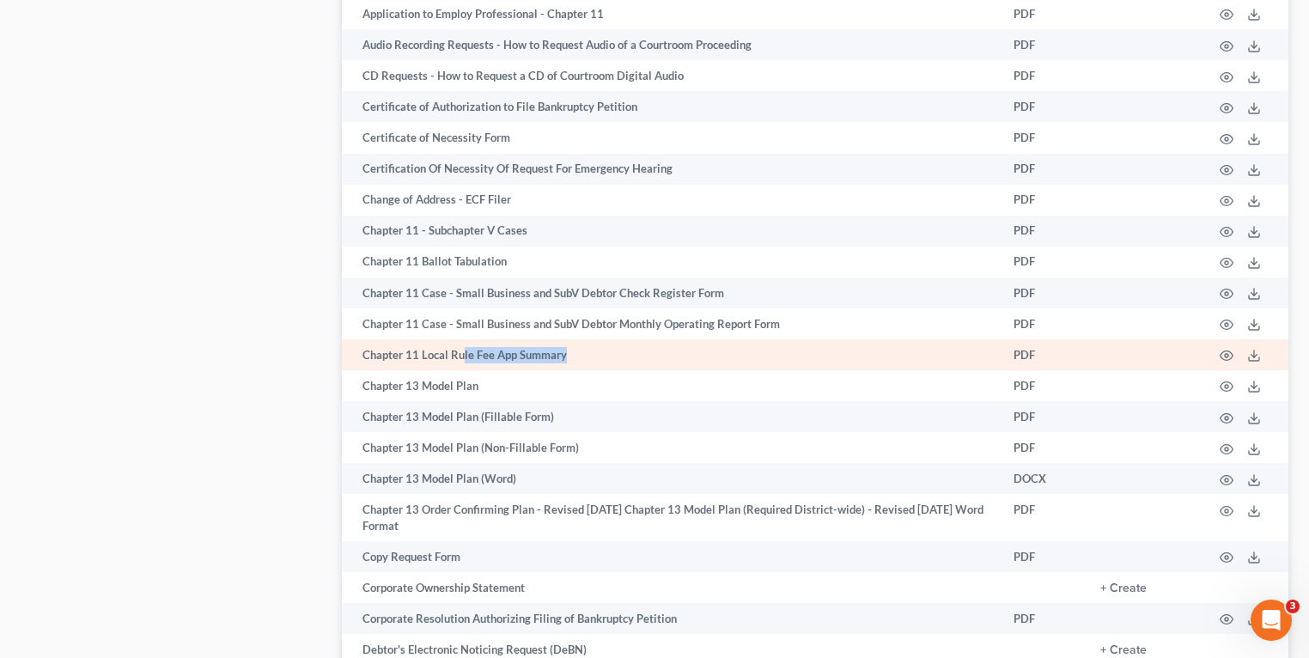
drag, startPoint x: 461, startPoint y: 366, endPoint x: 601, endPoint y: 364, distance: 140.9
click at [601, 364] on td "Chapter 11 Local Rule Fee App Summary" at bounding box center [671, 354] width 658 height 31
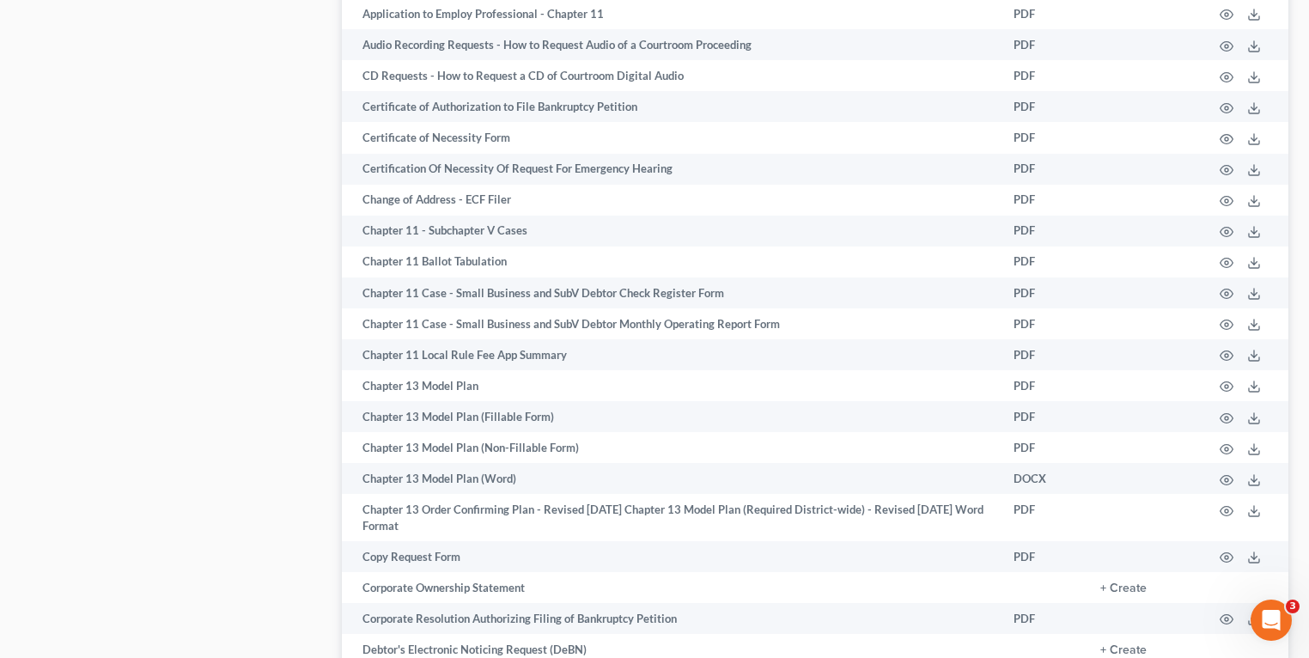
drag, startPoint x: 601, startPoint y: 364, endPoint x: 168, endPoint y: 342, distance: 433.6
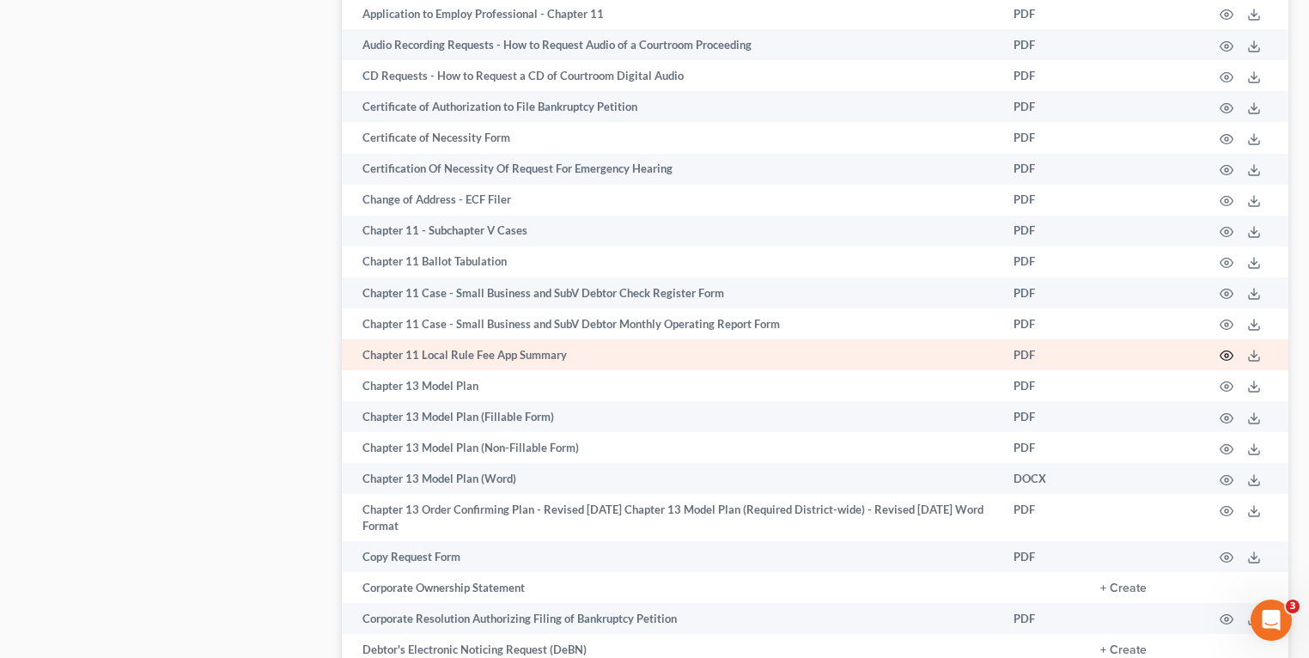
click at [1225, 361] on icon "button" at bounding box center [1227, 355] width 13 height 9
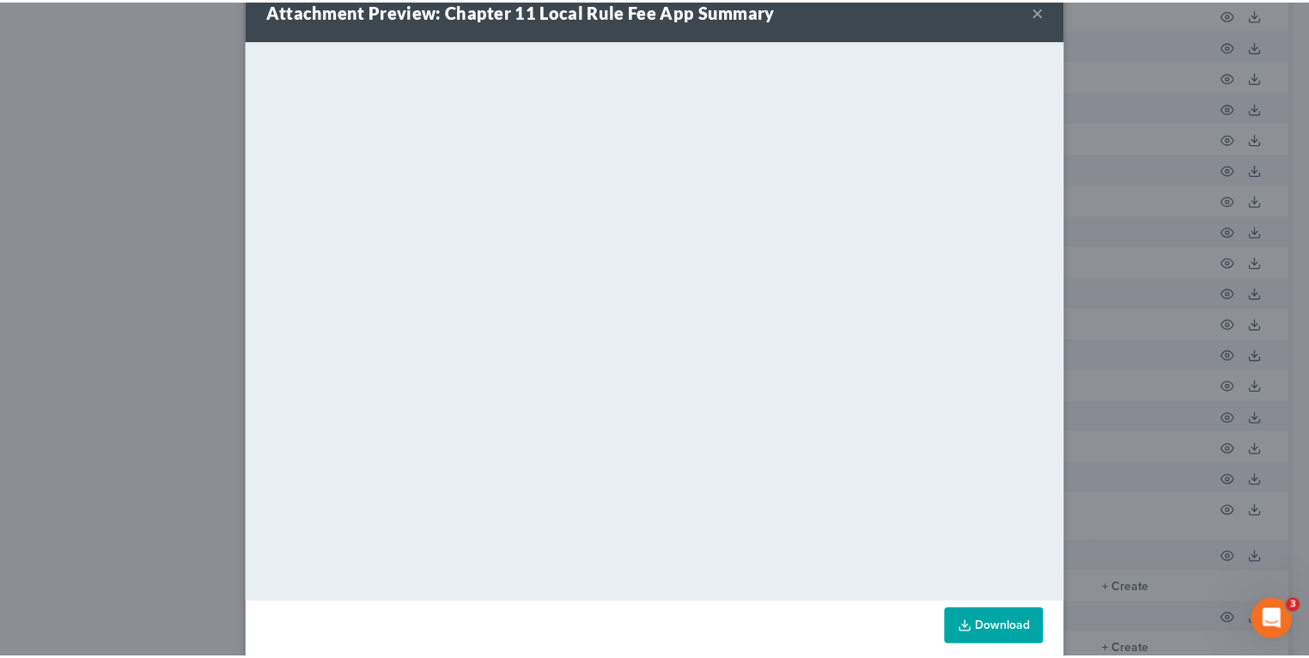
scroll to position [61, 0]
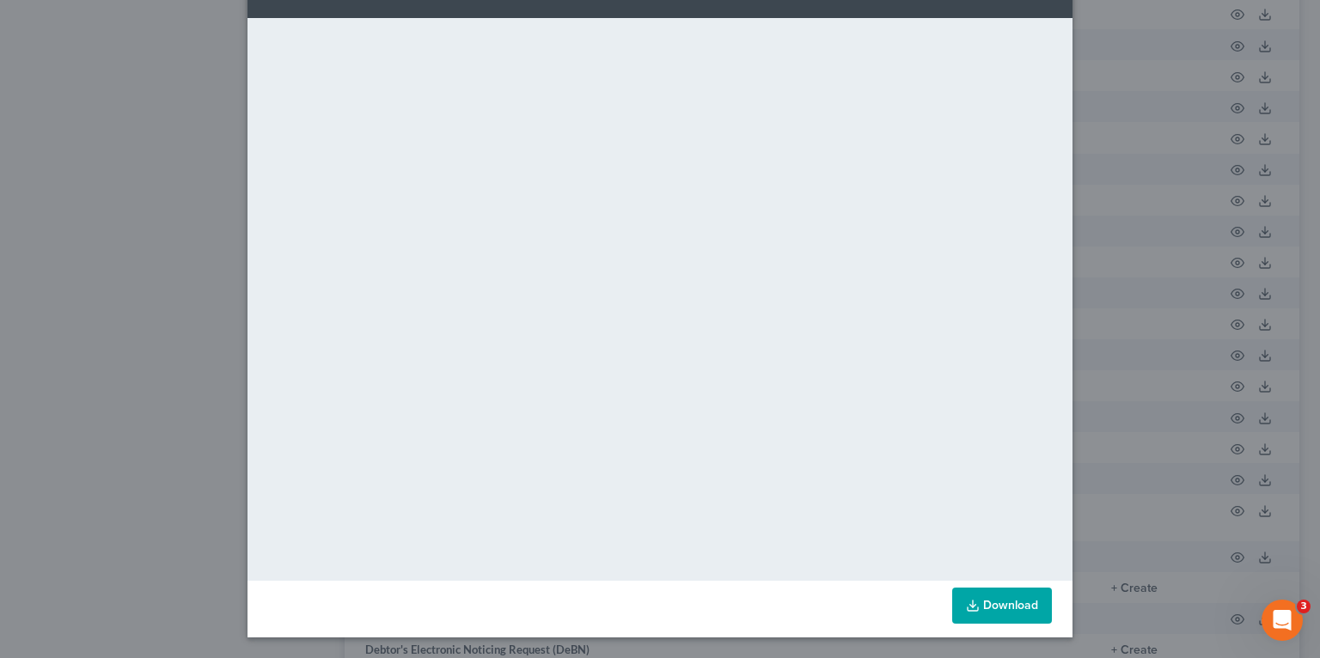
click at [1241, 317] on div "Attachment Preview: Chapter 11 Local Rule Fee App Summary × <object ng-attr-dat…" at bounding box center [660, 329] width 1320 height 658
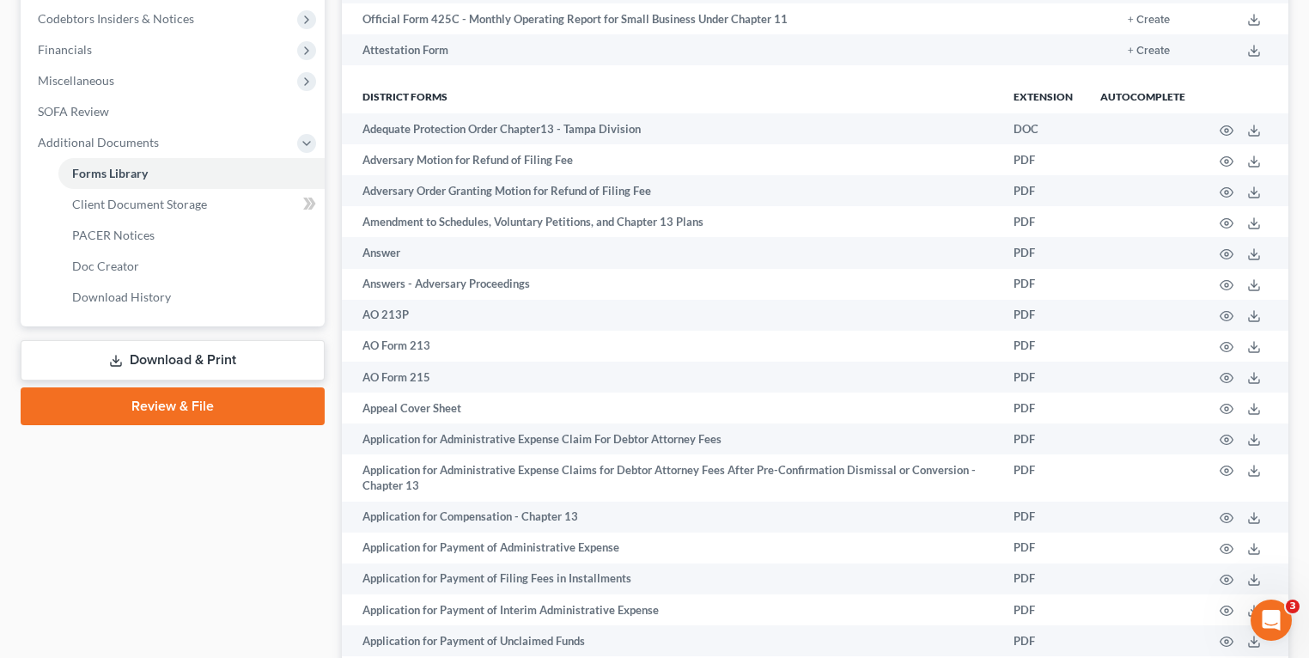
scroll to position [418, 0]
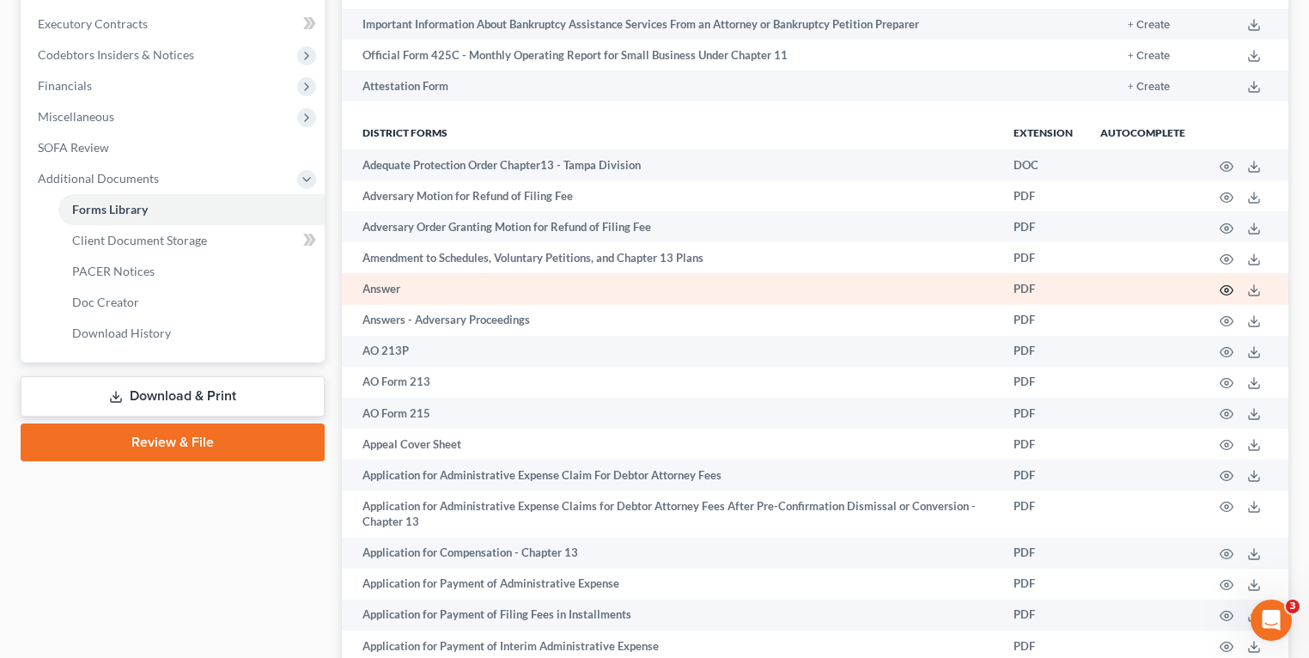
click at [1224, 290] on icon "button" at bounding box center [1227, 290] width 13 height 9
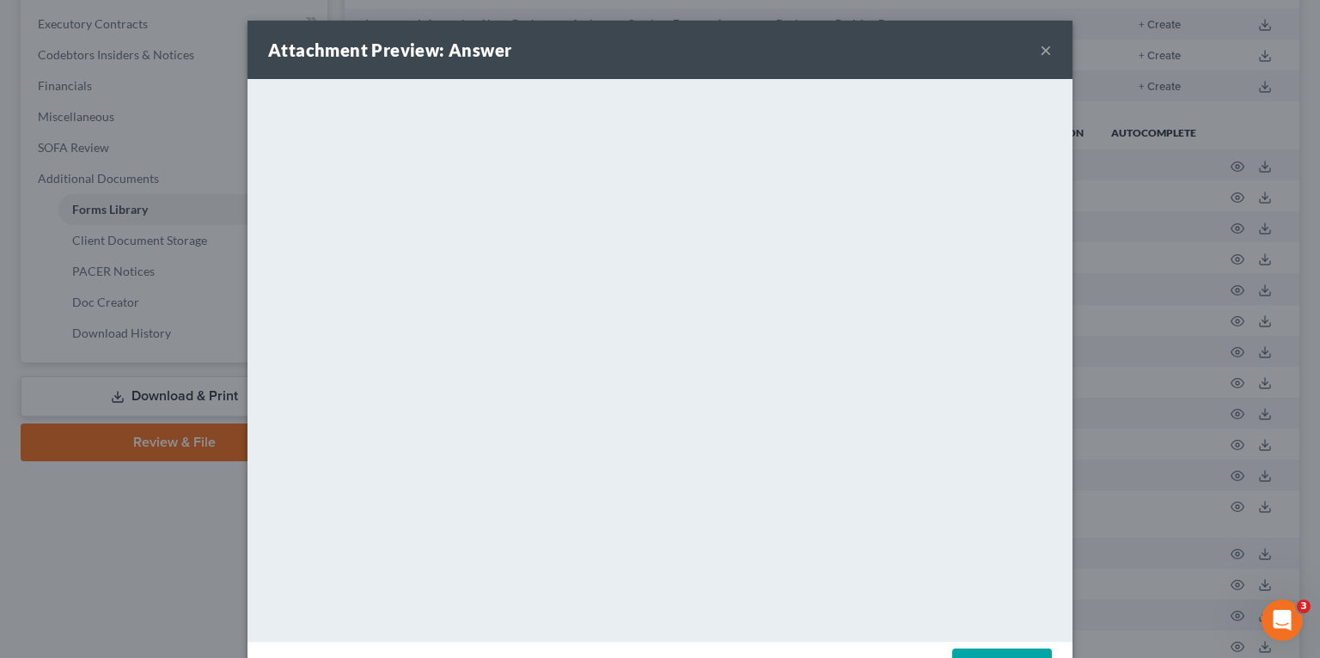
click at [1040, 46] on button "×" at bounding box center [1046, 50] width 12 height 21
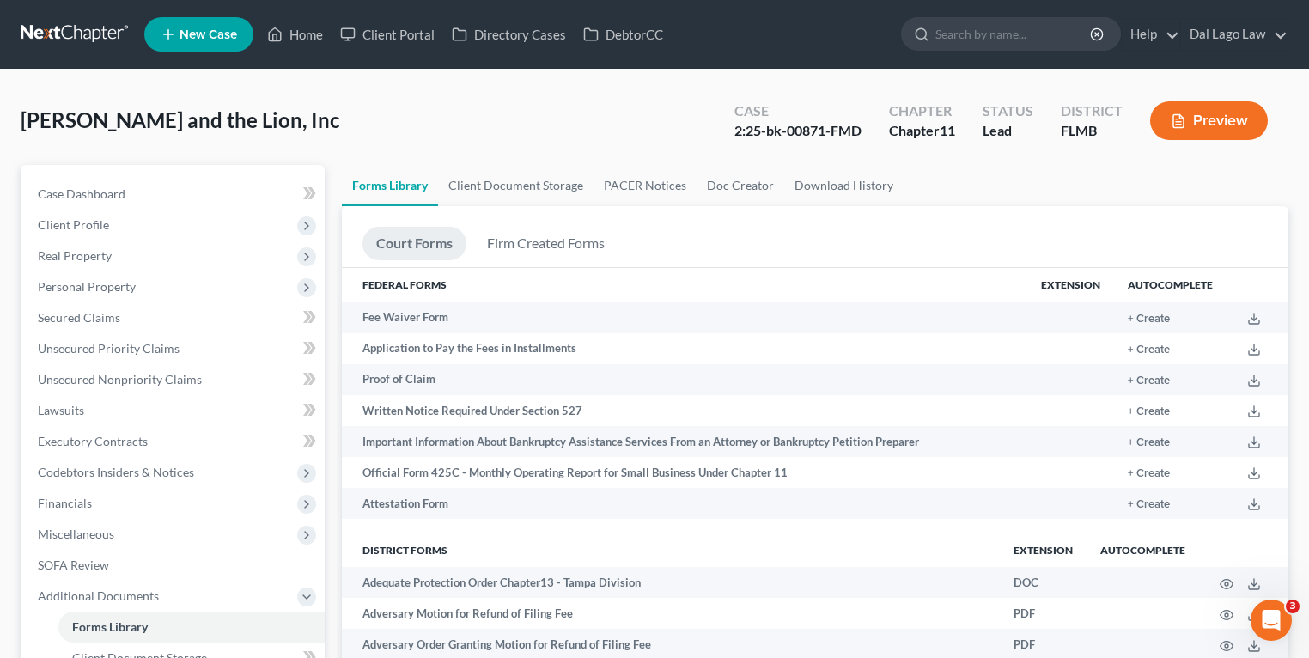
scroll to position [0, 0]
click at [541, 244] on link "Firm Created Forms" at bounding box center [545, 244] width 145 height 34
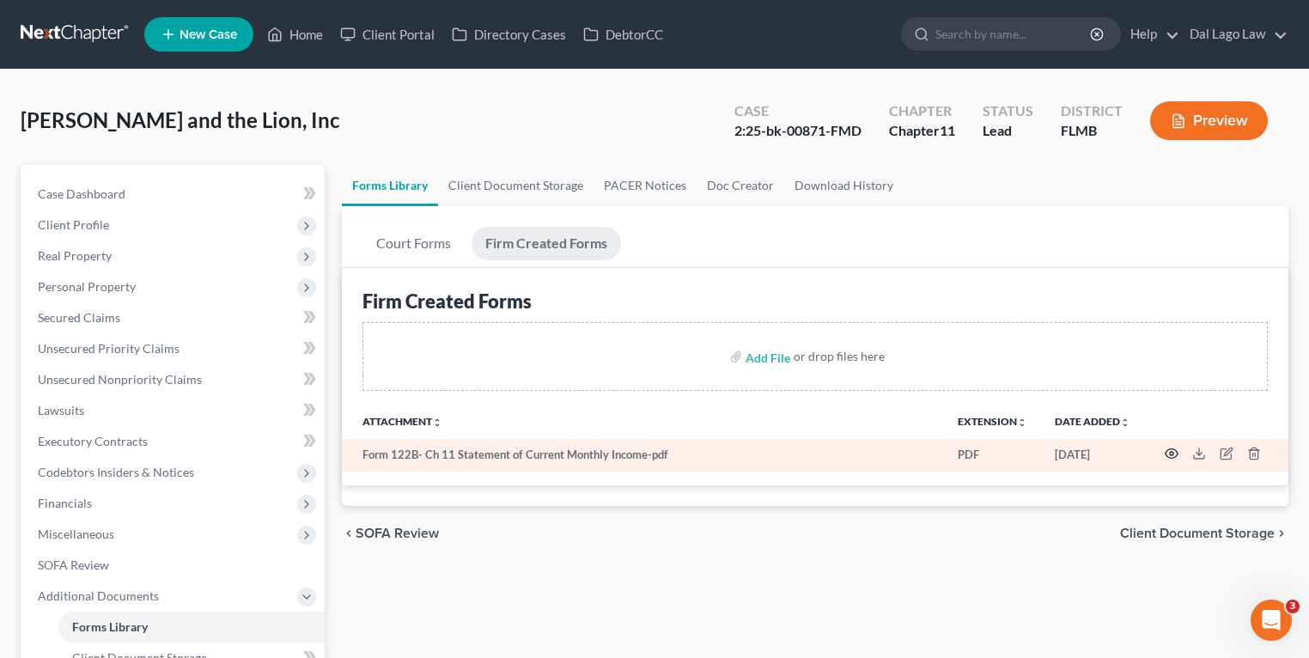
click at [1175, 454] on icon "button" at bounding box center [1172, 454] width 14 height 14
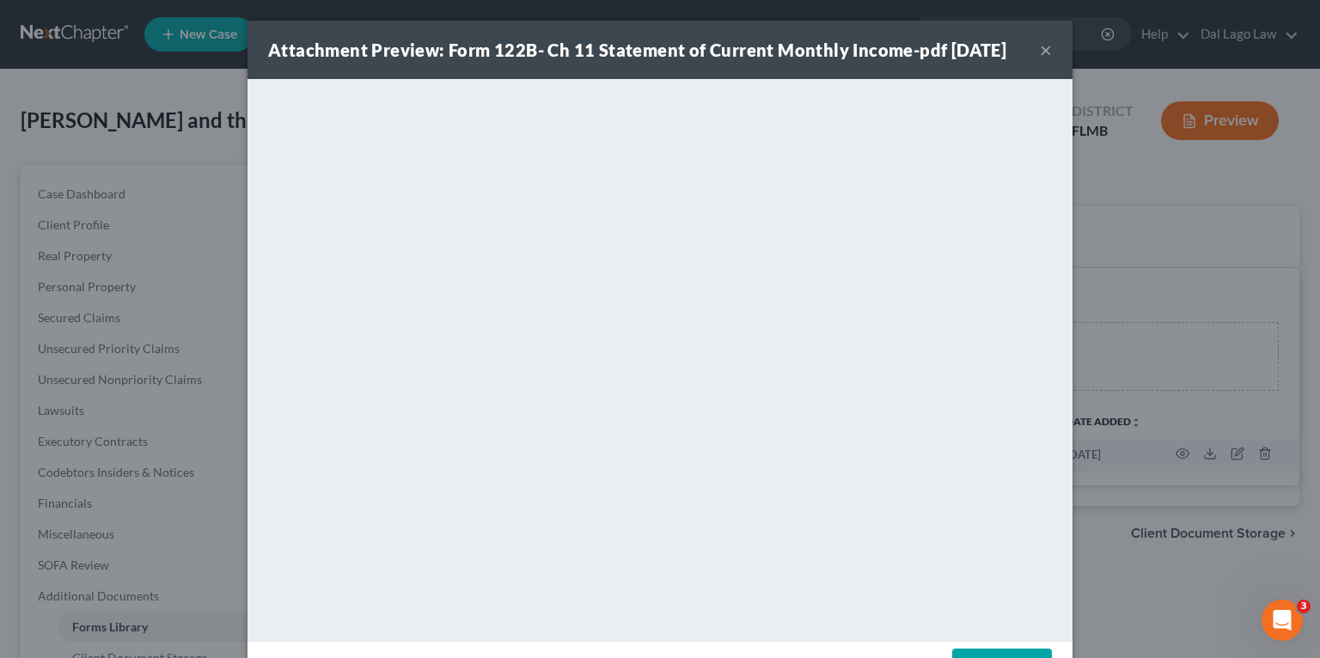
click at [1040, 60] on button "×" at bounding box center [1046, 50] width 12 height 21
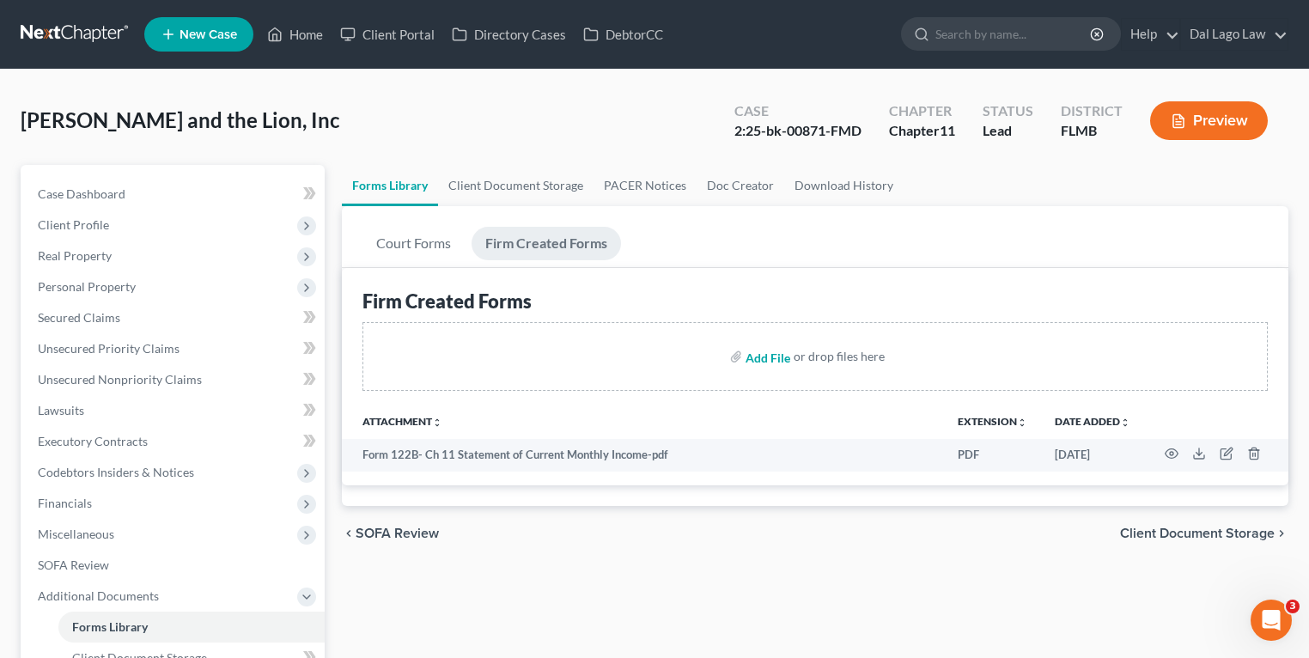
click at [766, 358] on input "file" at bounding box center [766, 356] width 41 height 31
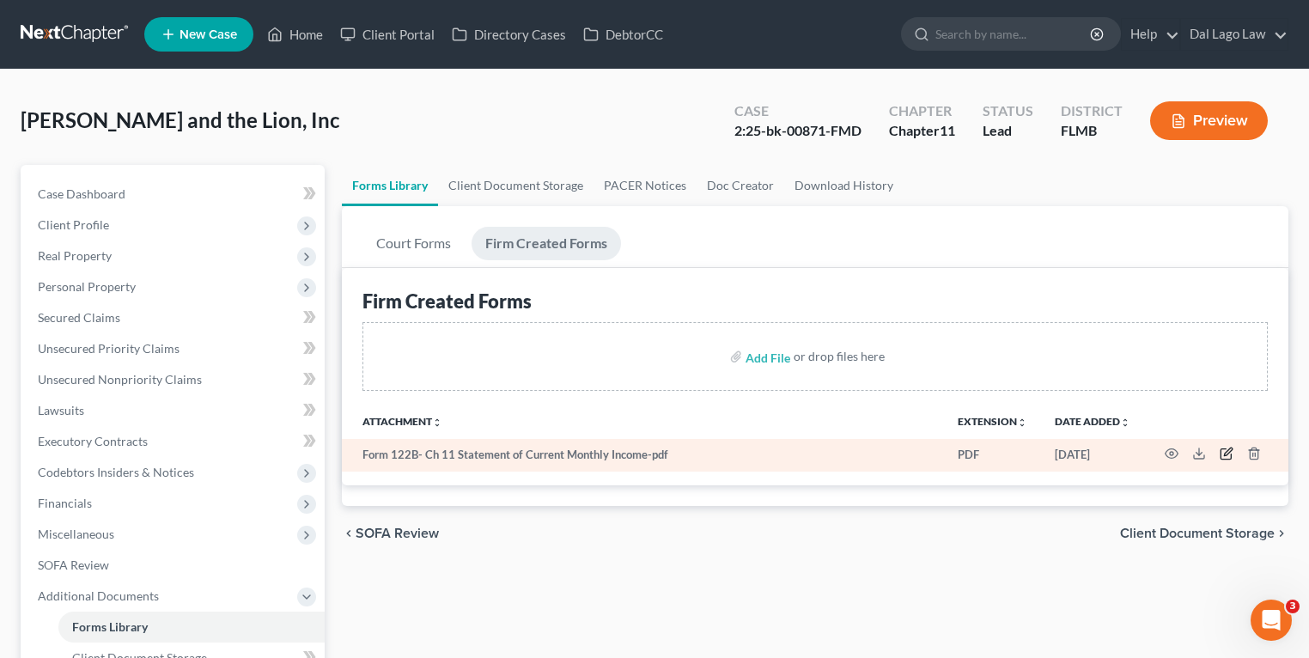
click at [1229, 451] on icon "button" at bounding box center [1227, 454] width 14 height 14
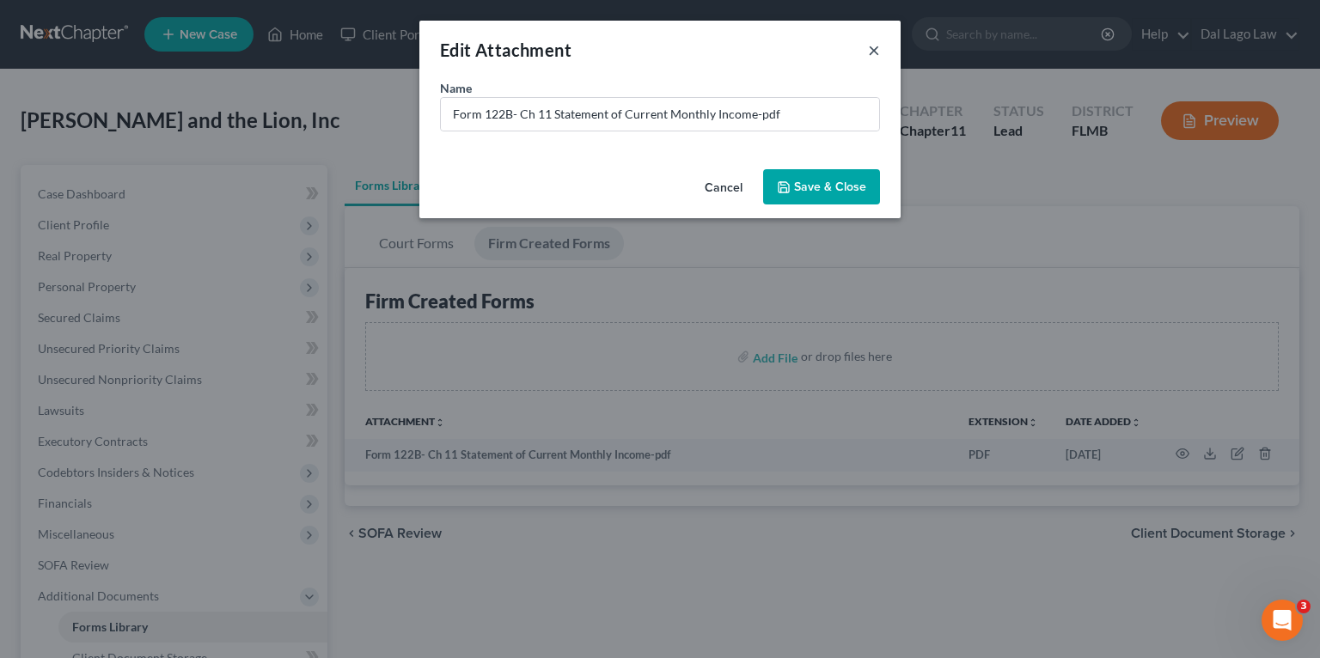
click at [874, 47] on button "×" at bounding box center [874, 50] width 12 height 21
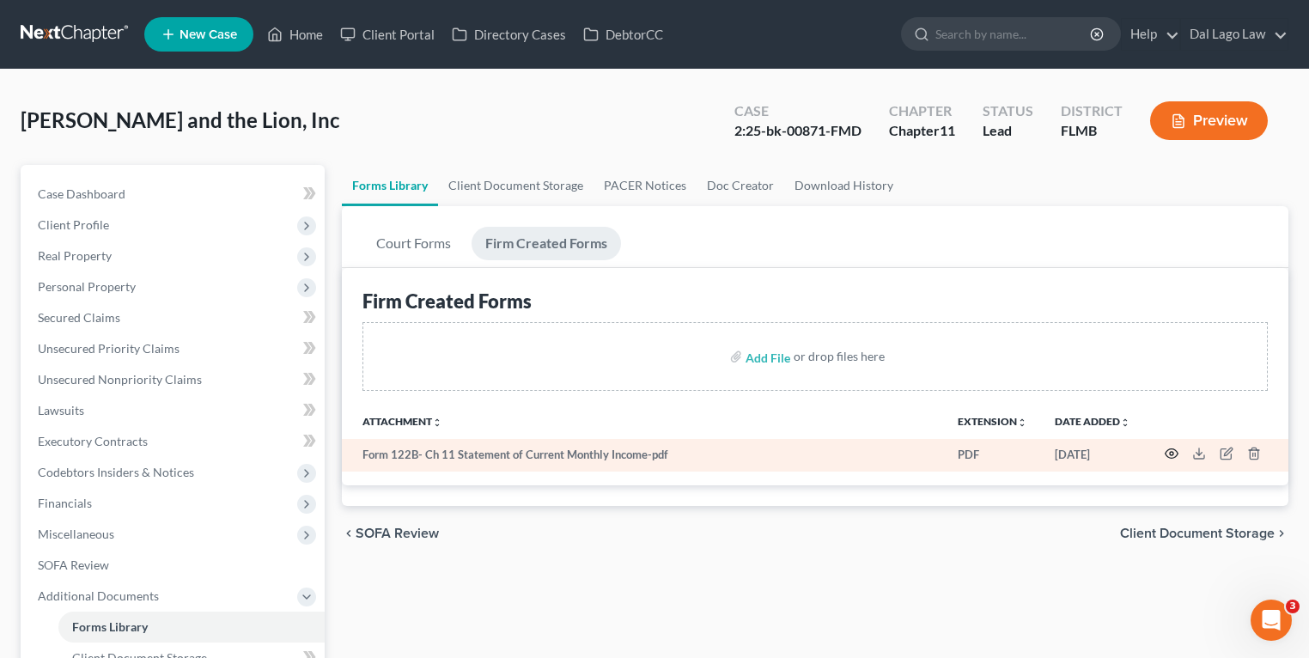
click at [1170, 452] on circle "button" at bounding box center [1171, 453] width 3 height 3
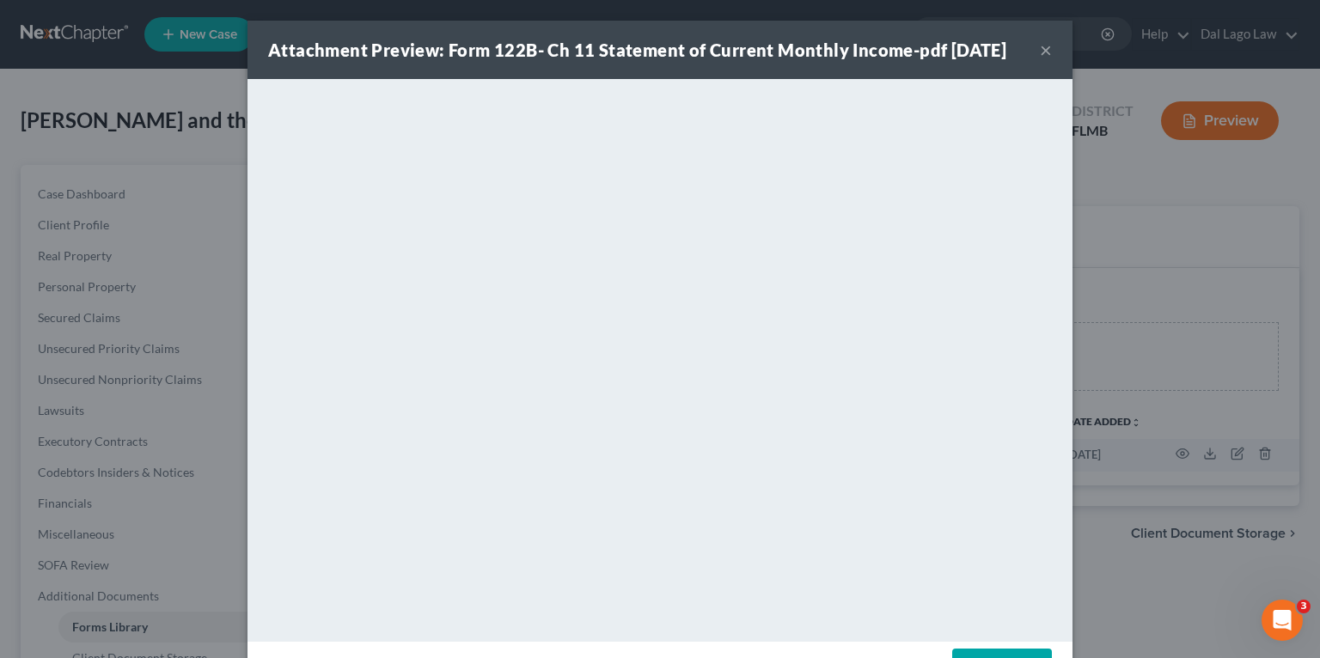
click at [1040, 58] on button "×" at bounding box center [1046, 50] width 12 height 21
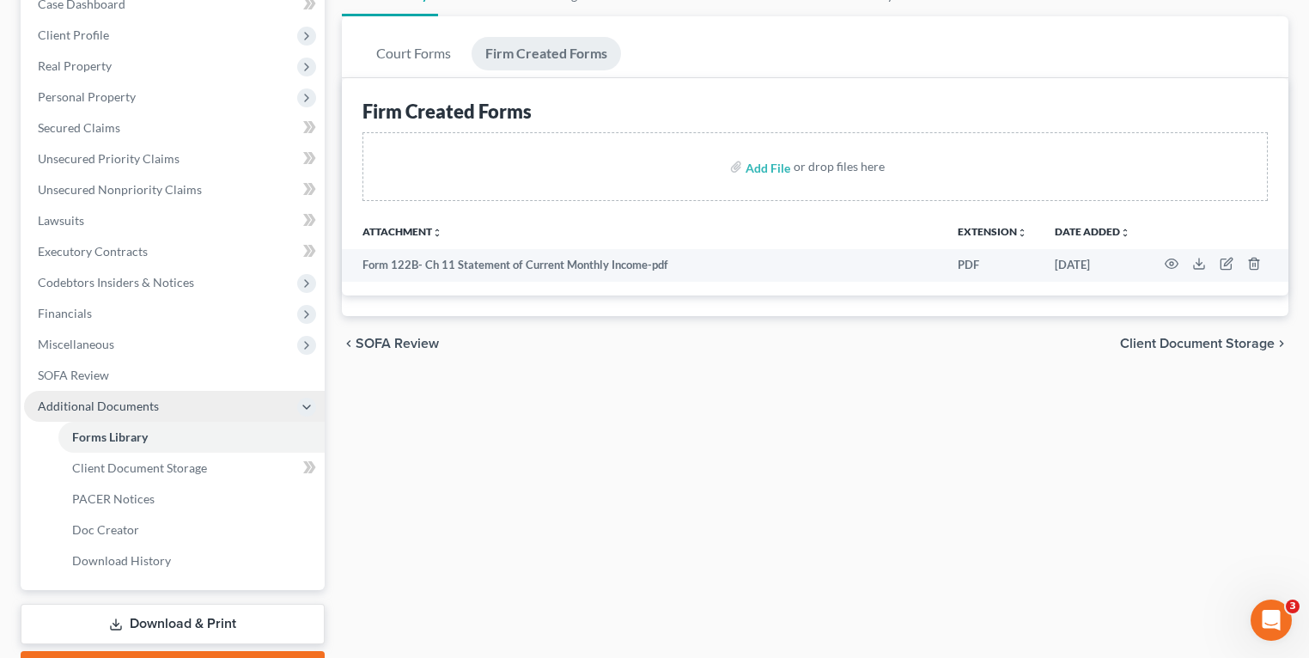
scroll to position [285, 0]
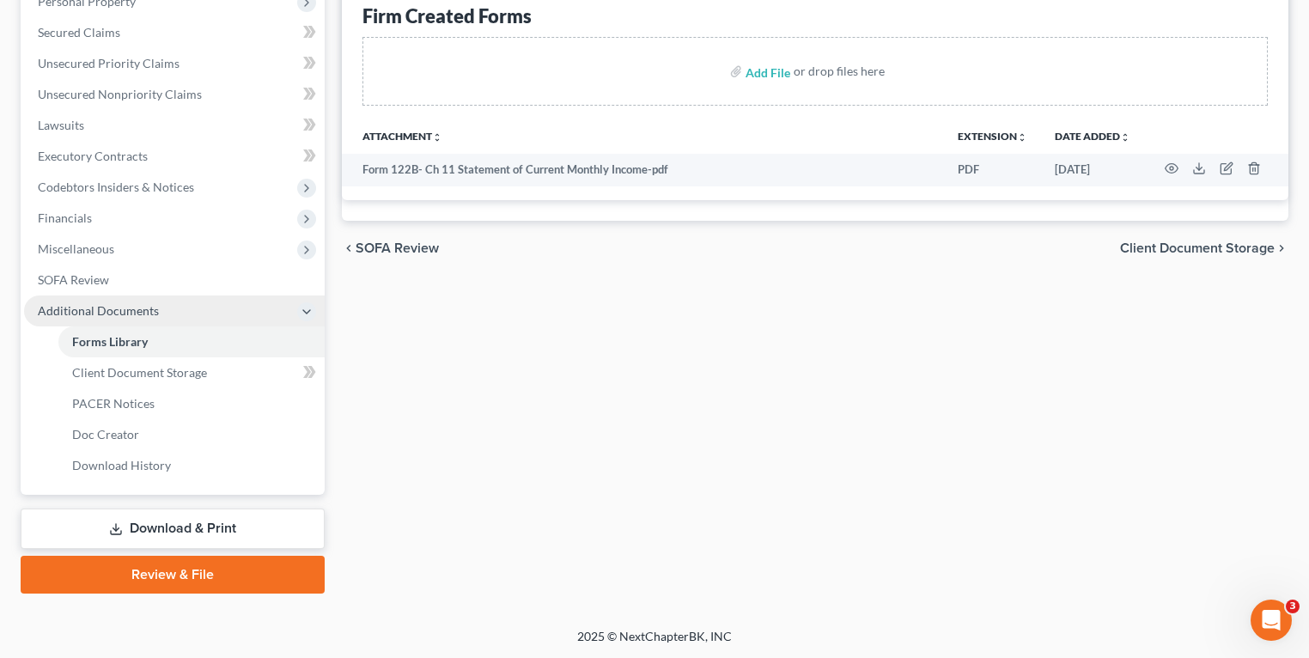
click at [141, 320] on span "Additional Documents" at bounding box center [174, 311] width 301 height 31
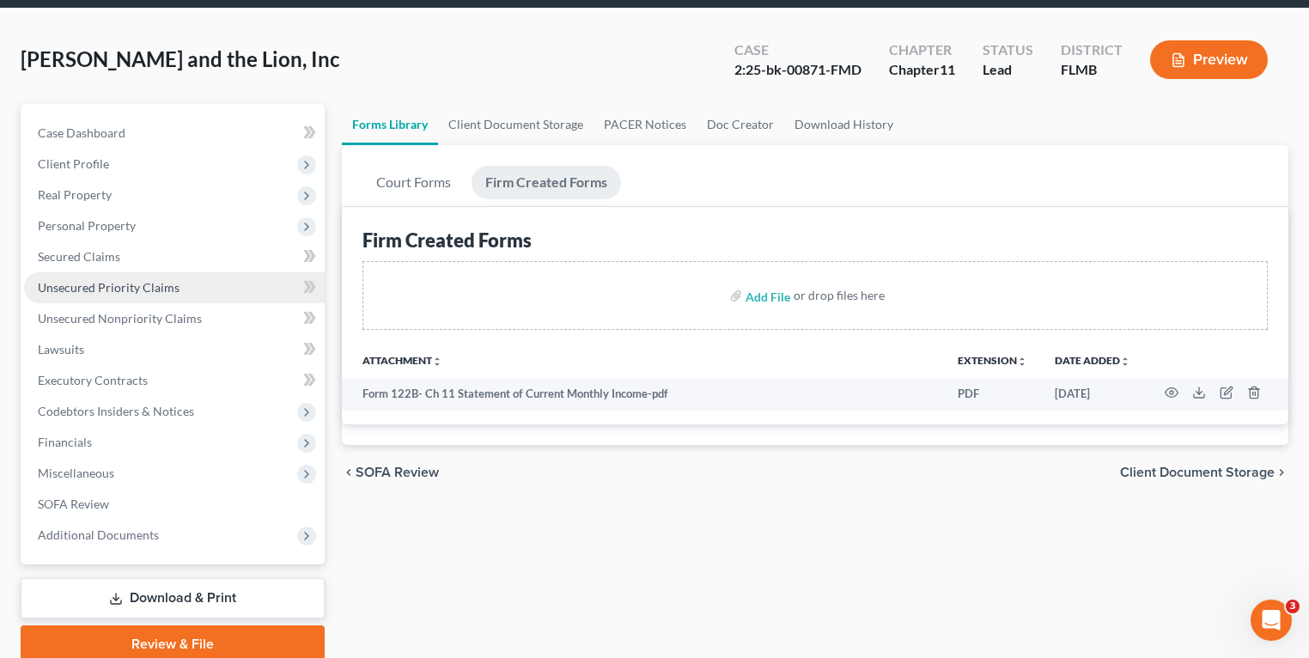
scroll to position [0, 0]
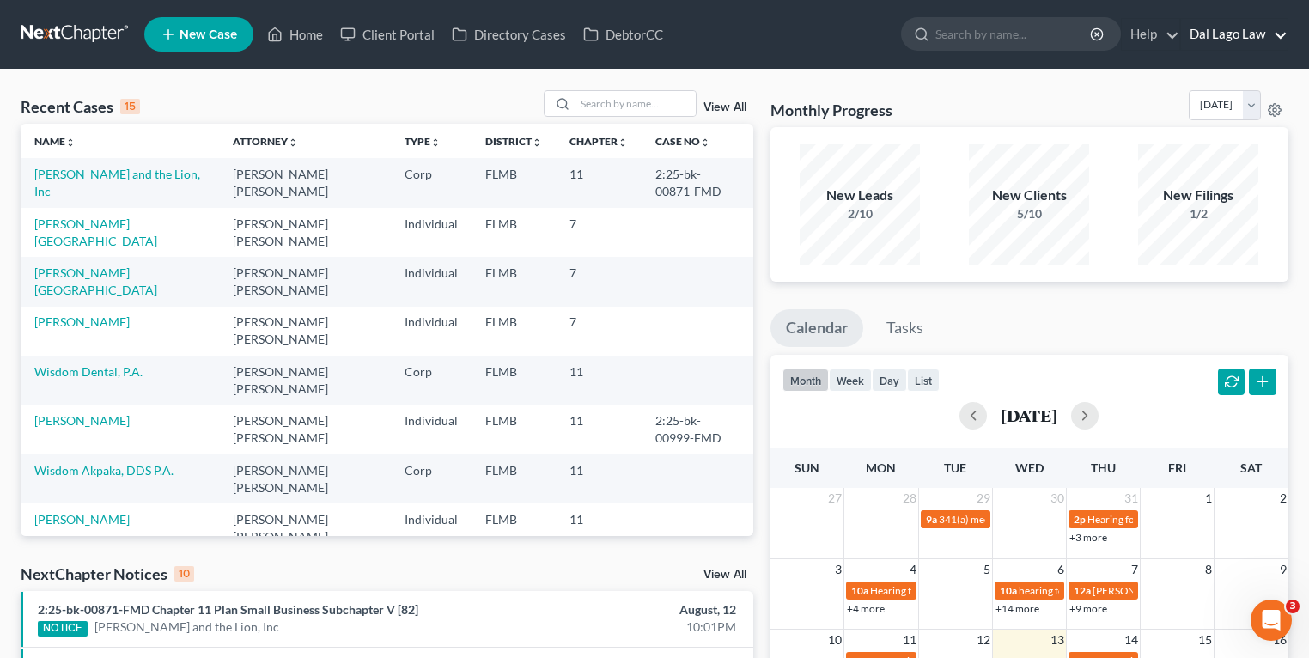
click at [1228, 24] on link "Dal Lago Law" at bounding box center [1234, 34] width 107 height 31
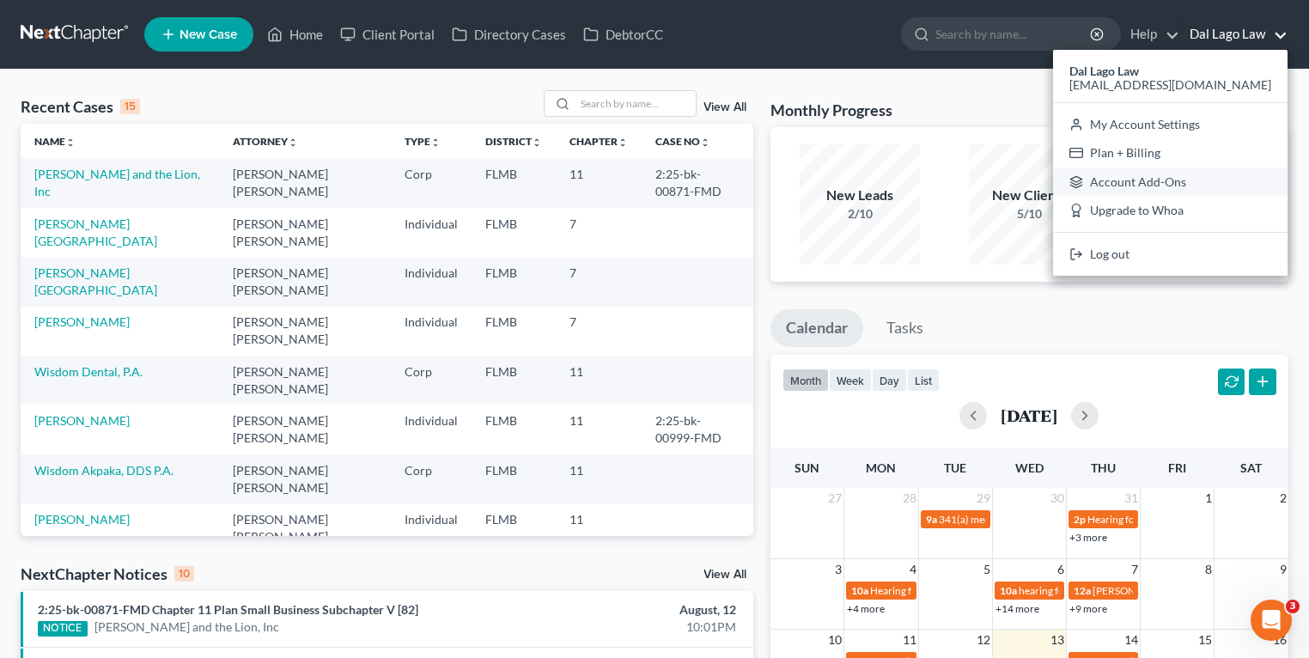
click at [1214, 174] on link "Account Add-Ons" at bounding box center [1170, 182] width 235 height 29
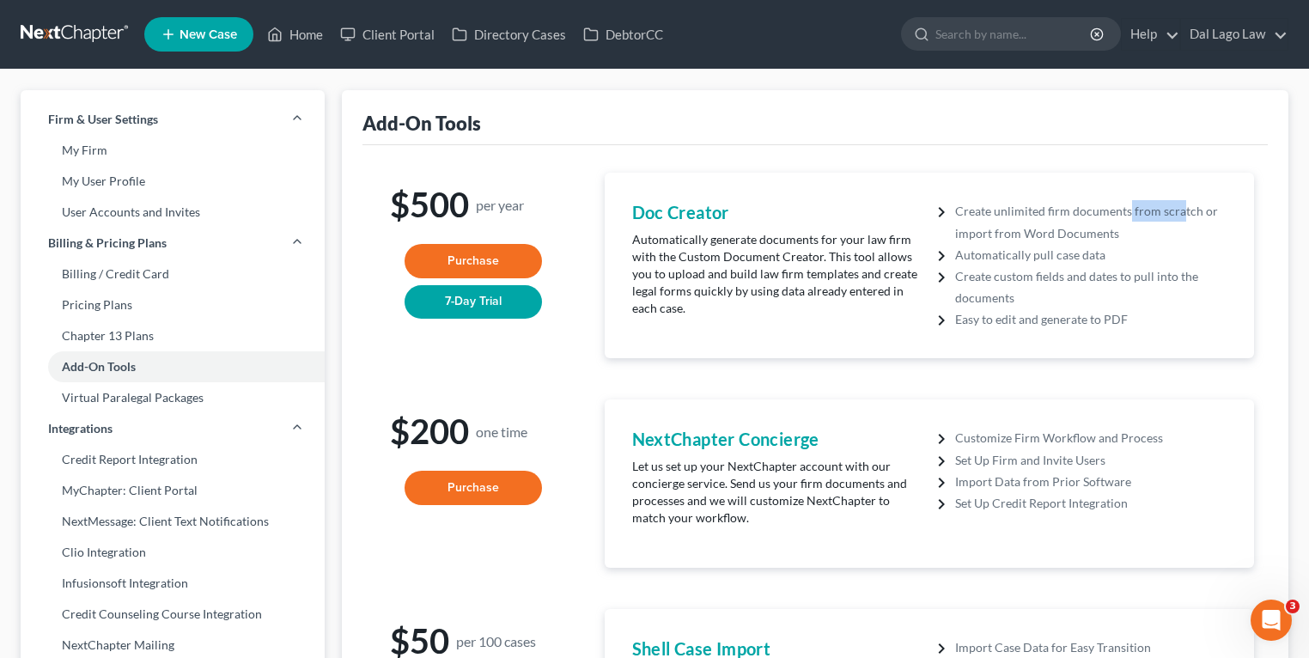
drag, startPoint x: 1153, startPoint y: 207, endPoint x: 1179, endPoint y: 204, distance: 26.0
click at [1179, 204] on li "Create unlimited firm documents from scratch or import from Word Documents" at bounding box center [1091, 221] width 272 height 43
drag, startPoint x: 1179, startPoint y: 204, endPoint x: 1155, endPoint y: 244, distance: 47.0
click at [1155, 244] on li "Automatically pull case data" at bounding box center [1091, 254] width 272 height 21
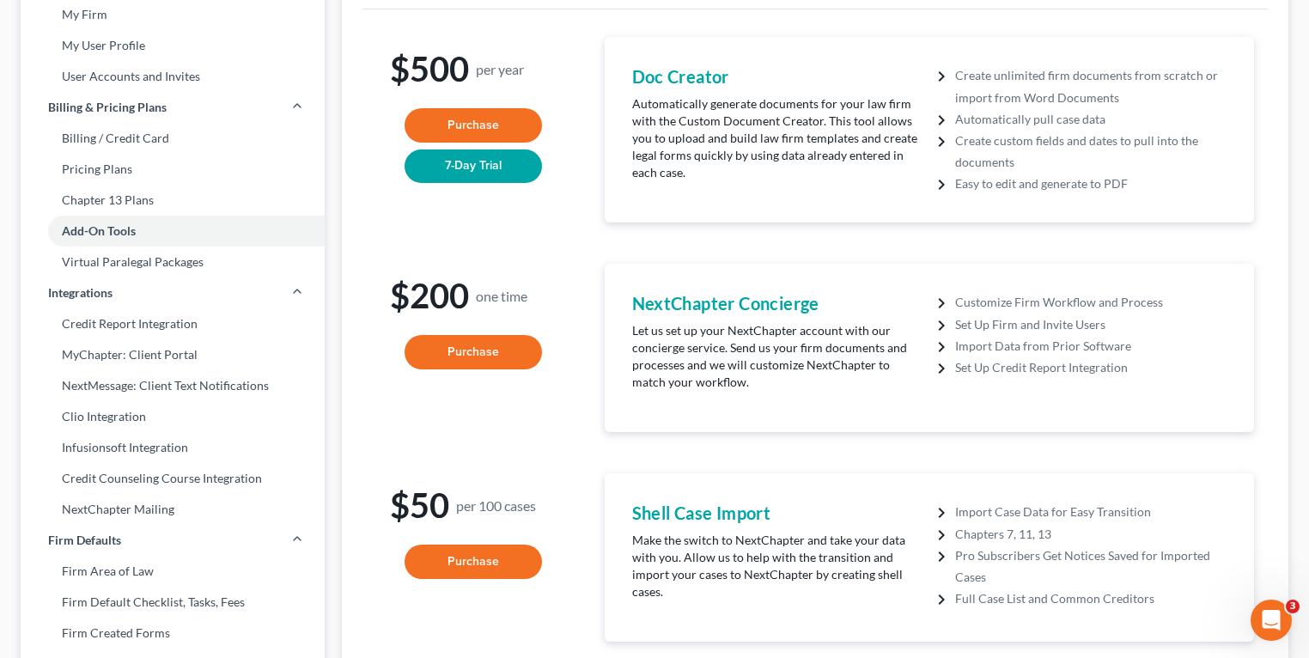
scroll to position [137, 0]
